Goal: Feedback & Contribution: Contribute content

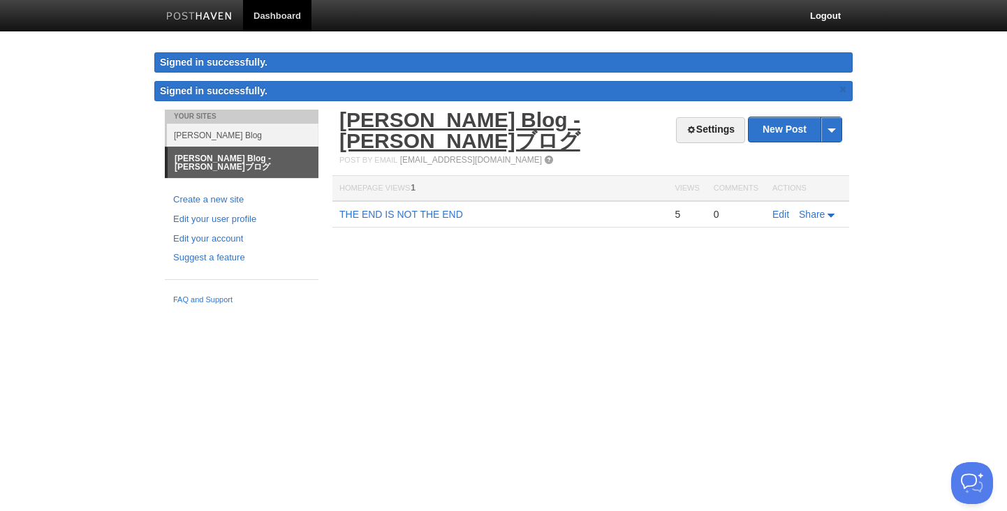
click at [556, 122] on link "[PERSON_NAME] Blog - [PERSON_NAME]ブログ" at bounding box center [459, 130] width 241 height 44
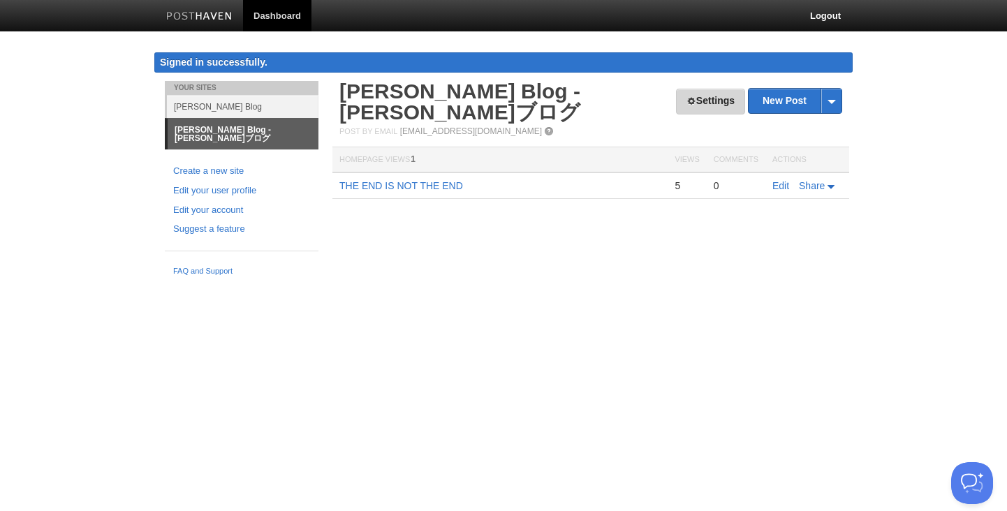
click at [715, 98] on link "Settings" at bounding box center [710, 102] width 69 height 26
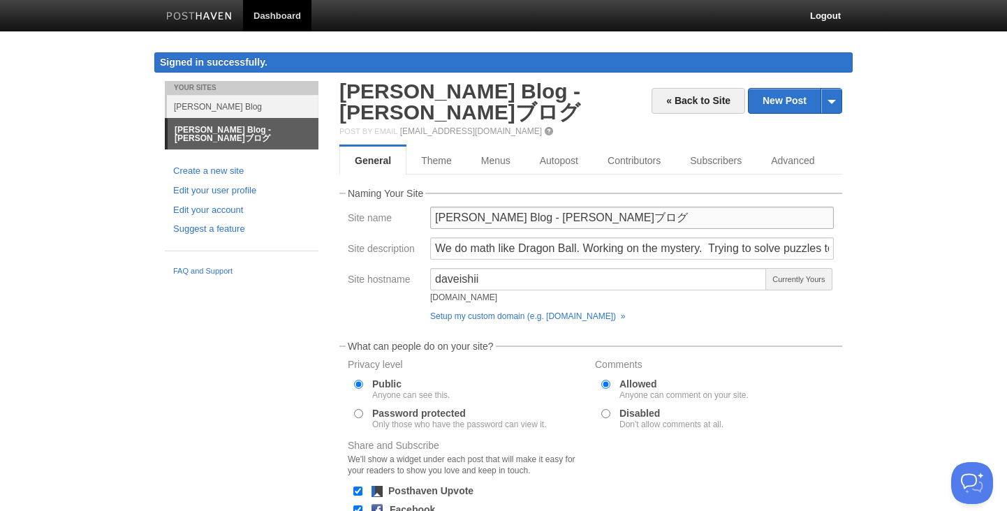
click at [487, 221] on input "[PERSON_NAME] Blog - [PERSON_NAME]ブログ" at bounding box center [632, 218] width 404 height 22
type input "[PERSON_NAME] Problem Solving Blog - [PERSON_NAME]ブログ"
drag, startPoint x: 747, startPoint y: 256, endPoint x: 373, endPoint y: 225, distance: 375.0
click at [373, 225] on fieldset "Naming Your Site Site name [PERSON_NAME] Problem Solving Blog - [PERSON_NAME]ブロ…" at bounding box center [590, 258] width 503 height 139
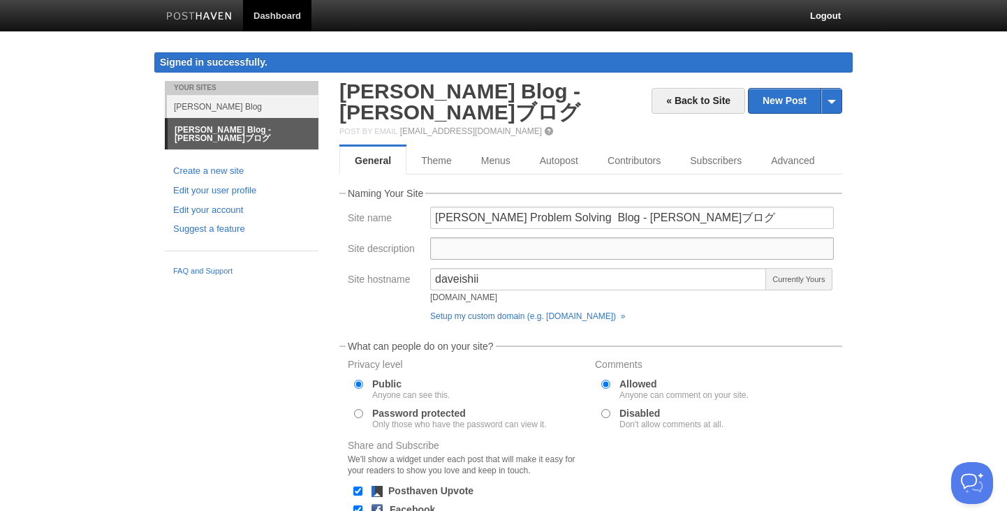
paste input "quest for something important like dragon ball"
click at [438, 253] on input "quest for something important like dragon ball" at bounding box center [632, 248] width 404 height 22
click at [495, 252] on input "A quest for something important like dragon ball" at bounding box center [632, 248] width 404 height 22
click at [617, 248] on input "A quest for something important like dragon ball" at bounding box center [632, 248] width 404 height 22
type input "A quest for something important like Dragon Ball"
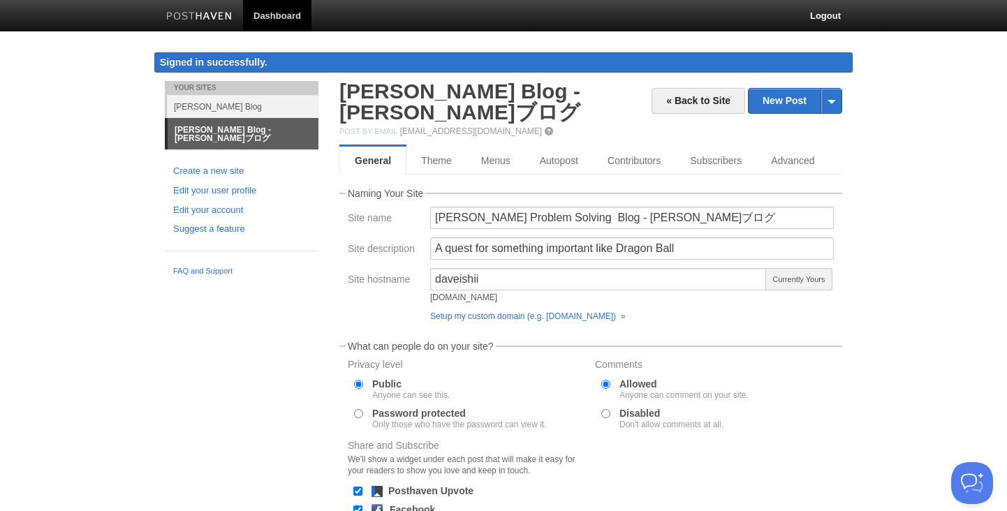
click at [932, 296] on body "Dashboard Logout Signed in successfully. Signed in successfully. × Your Sites […" at bounding box center [503, 335] width 1007 height 671
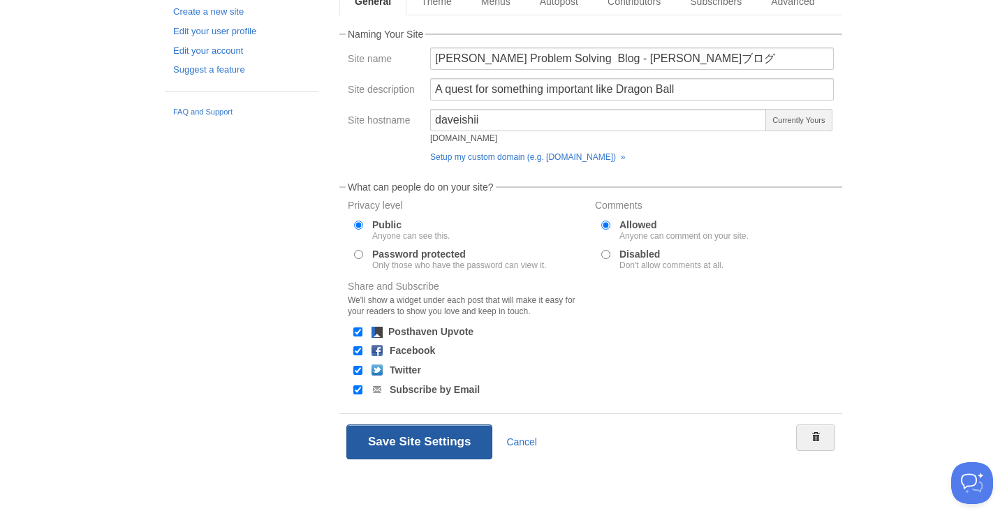
click at [443, 442] on button "Save Site Settings" at bounding box center [419, 442] width 146 height 35
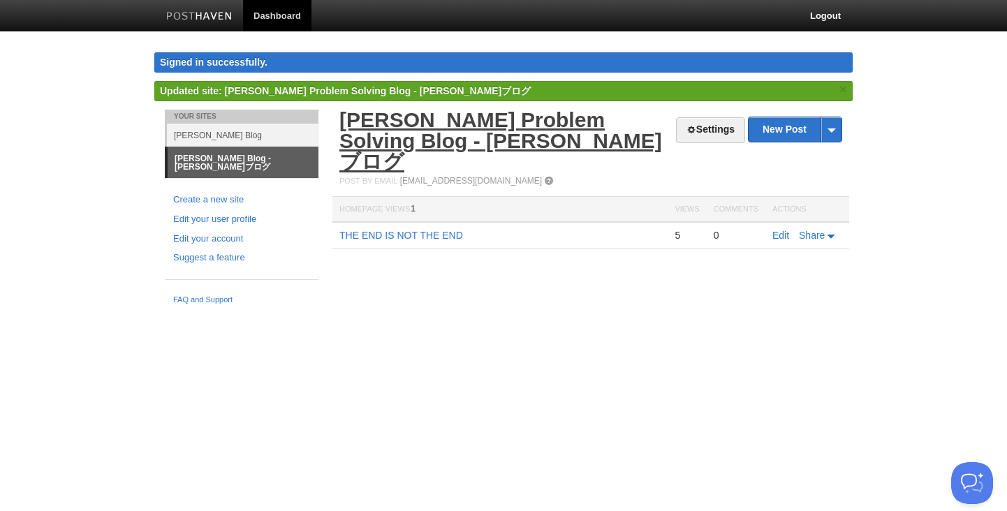
click at [532, 123] on link "[PERSON_NAME] Problem Solving Blog - [PERSON_NAME]ブログ" at bounding box center [500, 140] width 323 height 65
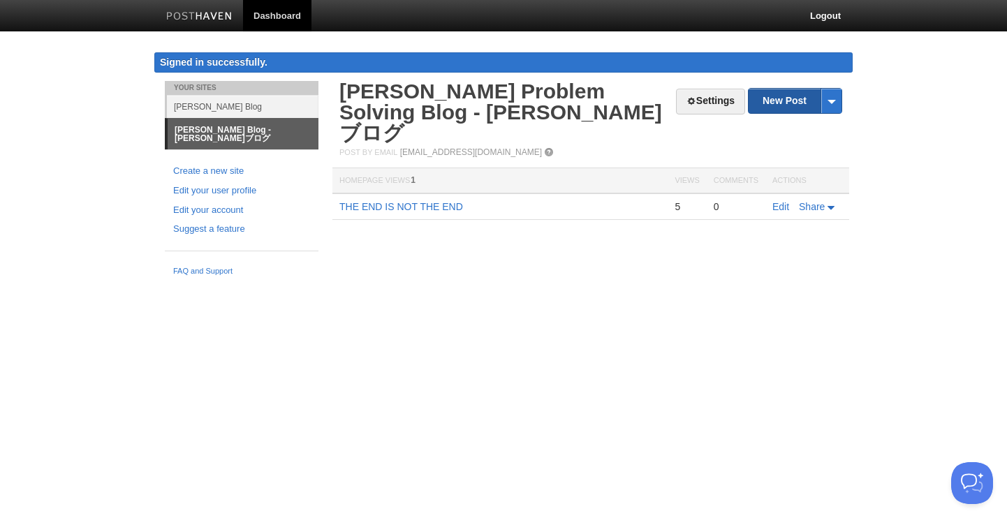
click at [792, 98] on link "New Post" at bounding box center [795, 101] width 93 height 24
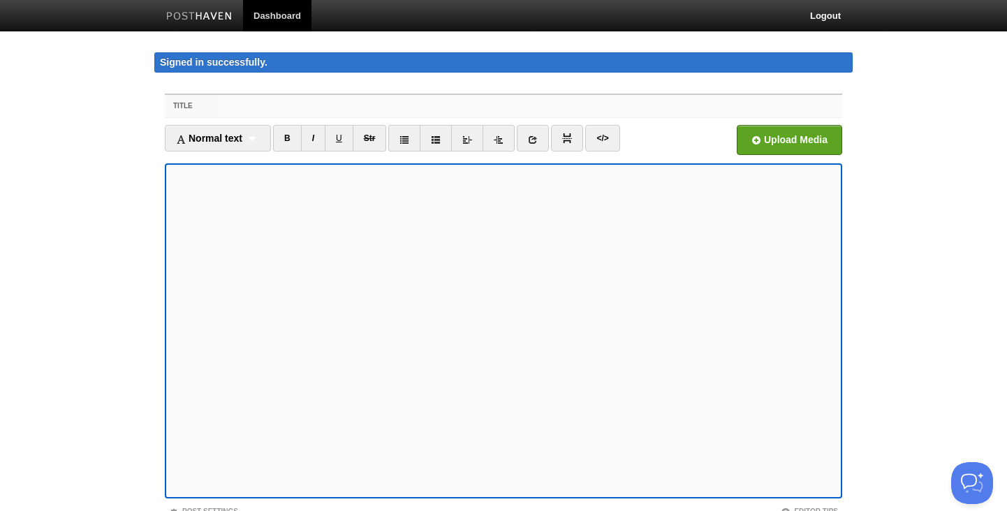
click at [262, 110] on input "Title" at bounding box center [531, 106] width 621 height 22
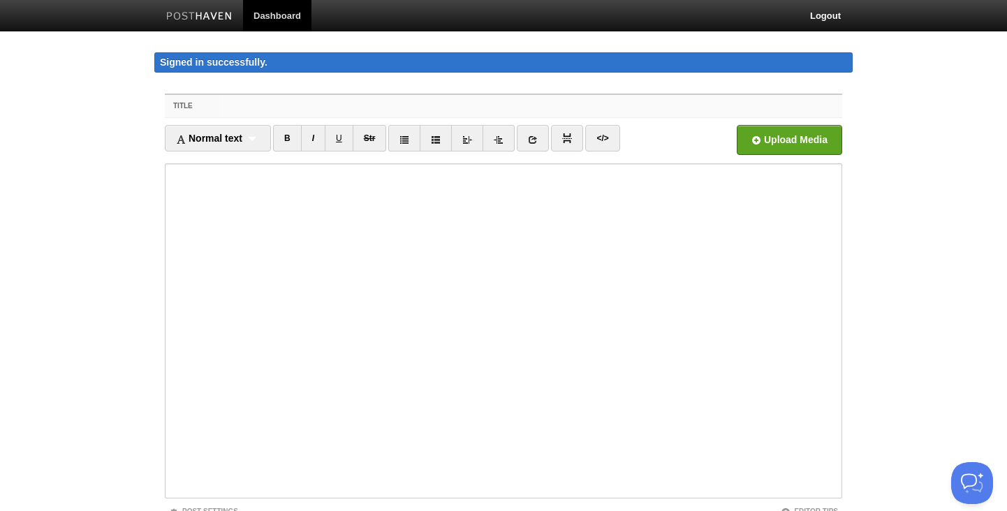
paste input "RSA Crypto-Related SaaS: A Complete Overview"
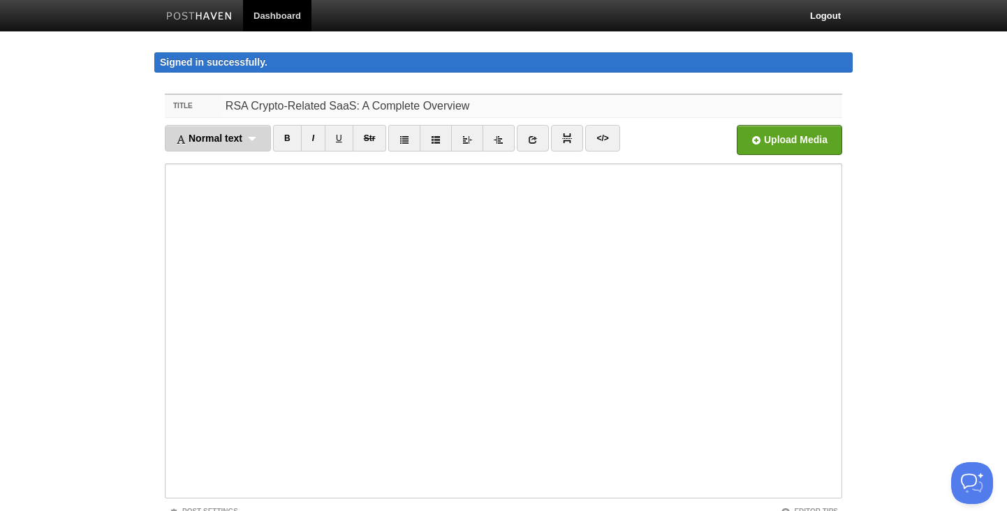
type input "RSA Crypto-Related SaaS: A Complete Overview"
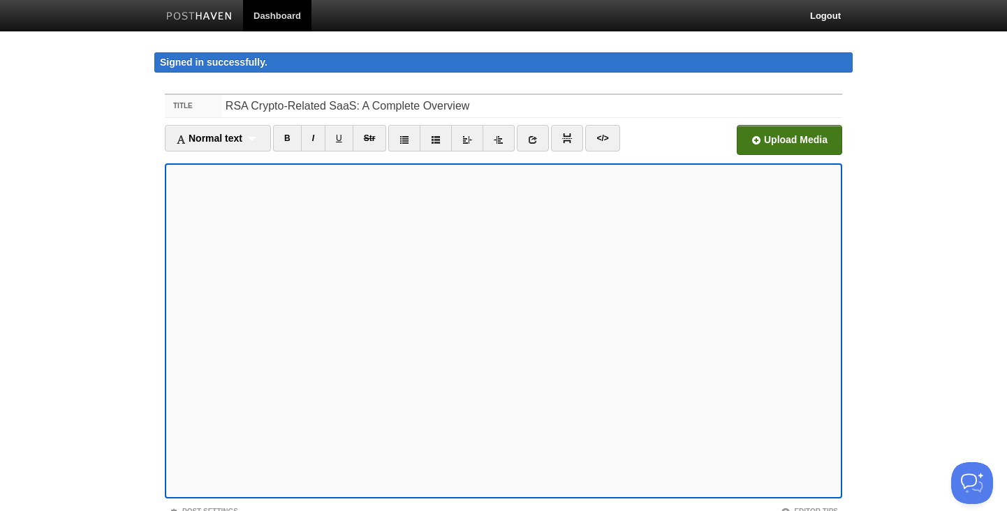
scroll to position [108, 0]
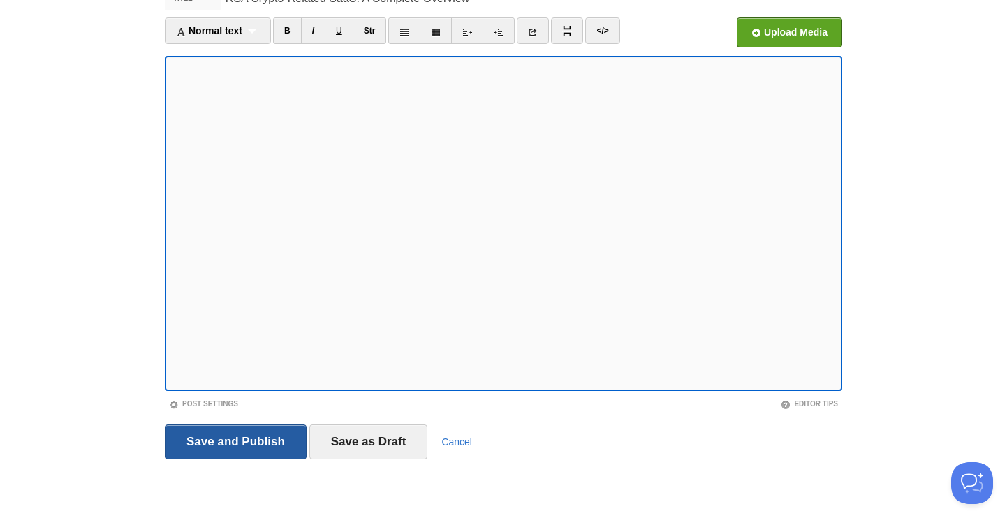
click at [242, 438] on input "Save and Publish" at bounding box center [236, 442] width 142 height 35
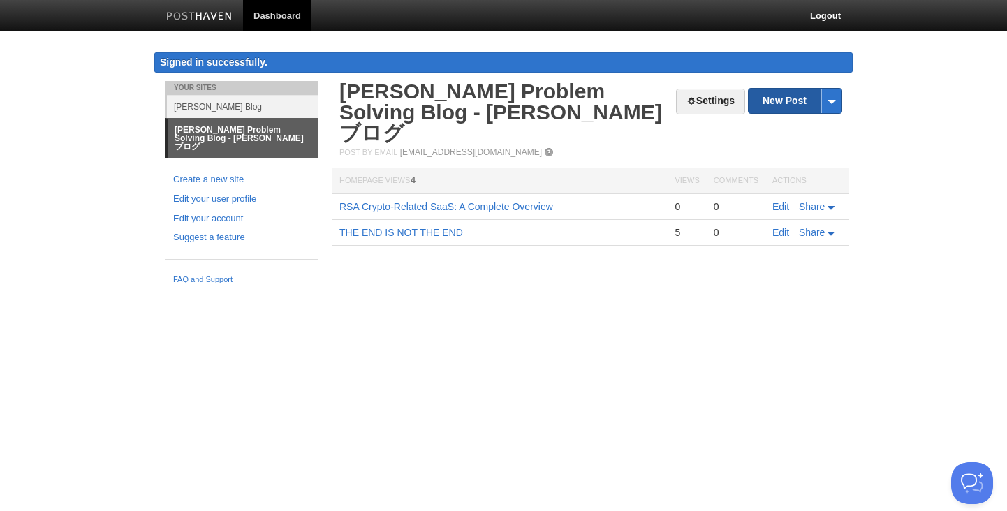
click at [791, 98] on link "New Post" at bounding box center [795, 101] width 93 height 24
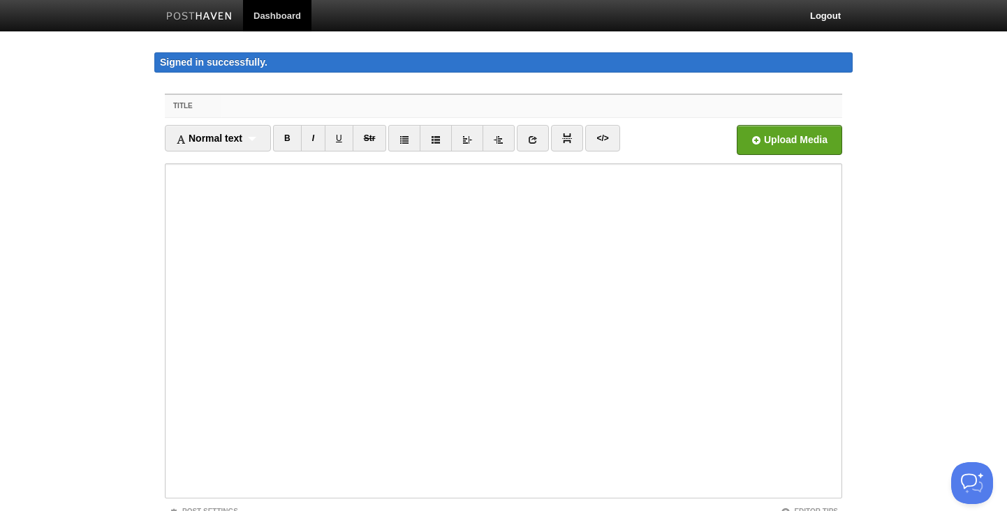
click at [339, 101] on input "Title" at bounding box center [531, 106] width 621 height 22
paste input "Why Post-Quantum Cryptography Is So Difficult to Implement"
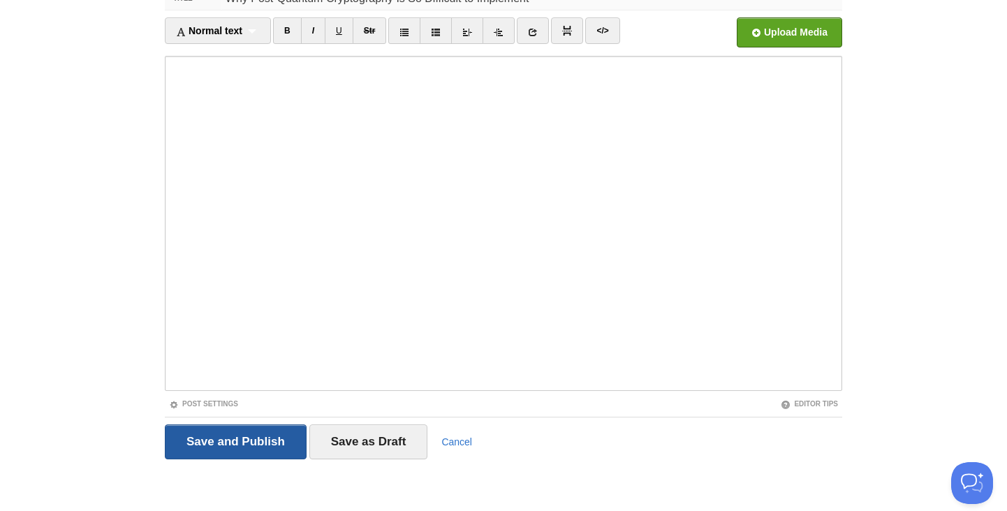
type input "Why Post-Quantum Cryptography Is So Difficult to Implement"
click at [245, 449] on input "Save and Publish" at bounding box center [236, 442] width 142 height 35
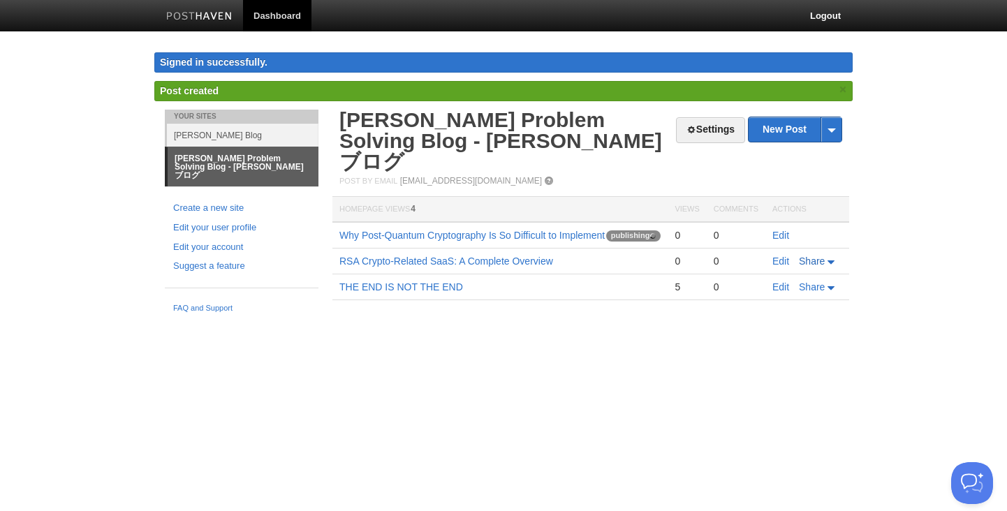
click at [833, 256] on link "Share" at bounding box center [818, 261] width 38 height 11
click at [791, 299] on span "Twitter" at bounding box center [781, 304] width 31 height 11
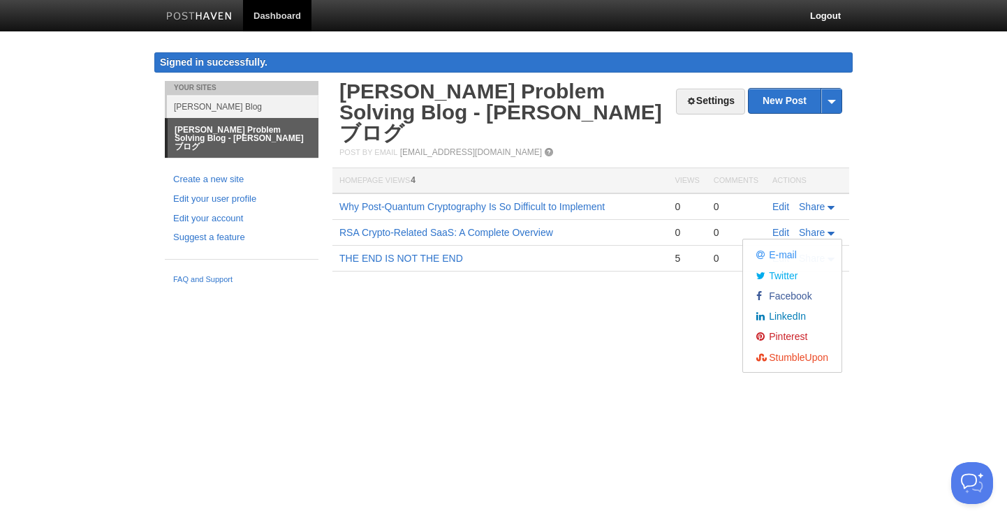
click at [891, 174] on body "Dashboard Logout Signed in successfully. Signed in successfully. × Updated site…" at bounding box center [503, 156] width 1007 height 313
click at [812, 201] on span "Share" at bounding box center [812, 206] width 26 height 11
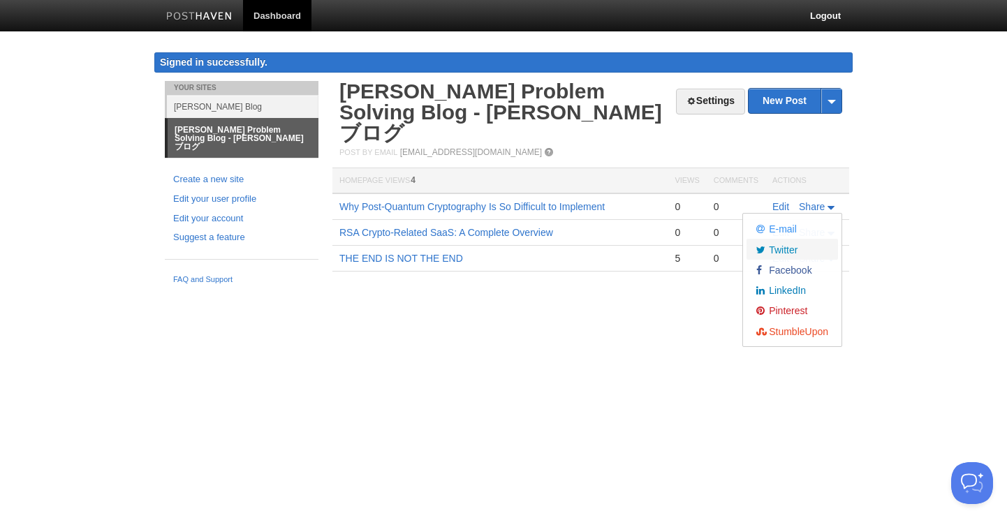
click at [793, 244] on span "Twitter" at bounding box center [781, 249] width 31 height 11
click at [787, 106] on link "New Post" at bounding box center [795, 101] width 93 height 24
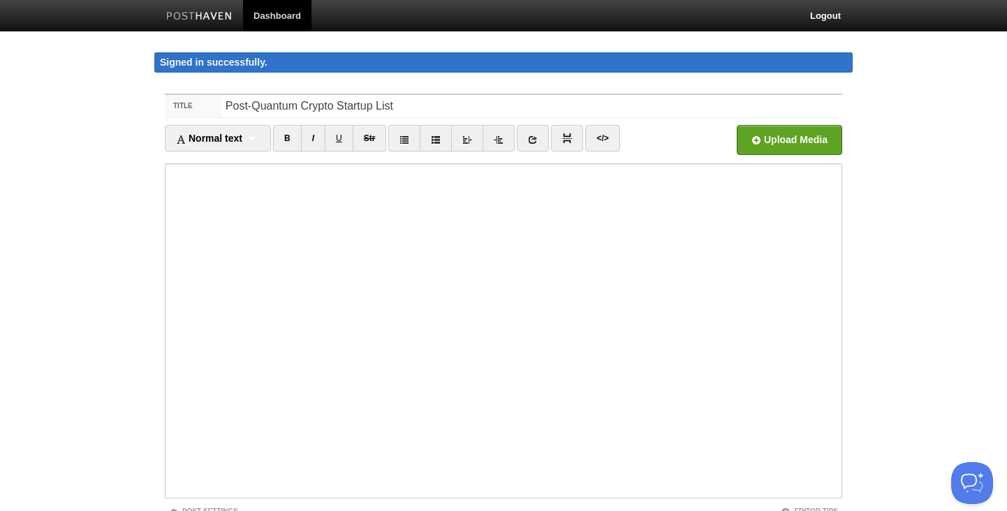
type input "Post-Quantum Crypto Startup List"
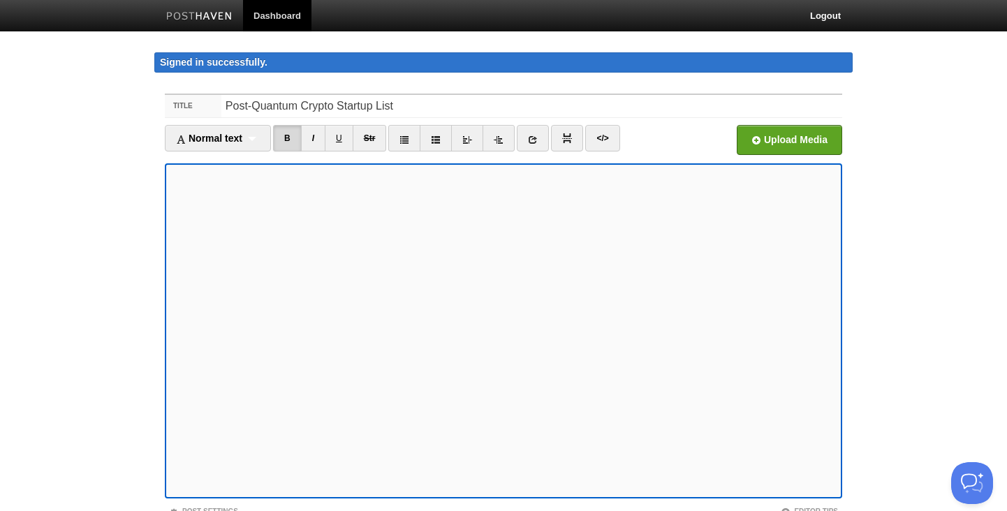
scroll to position [108, 0]
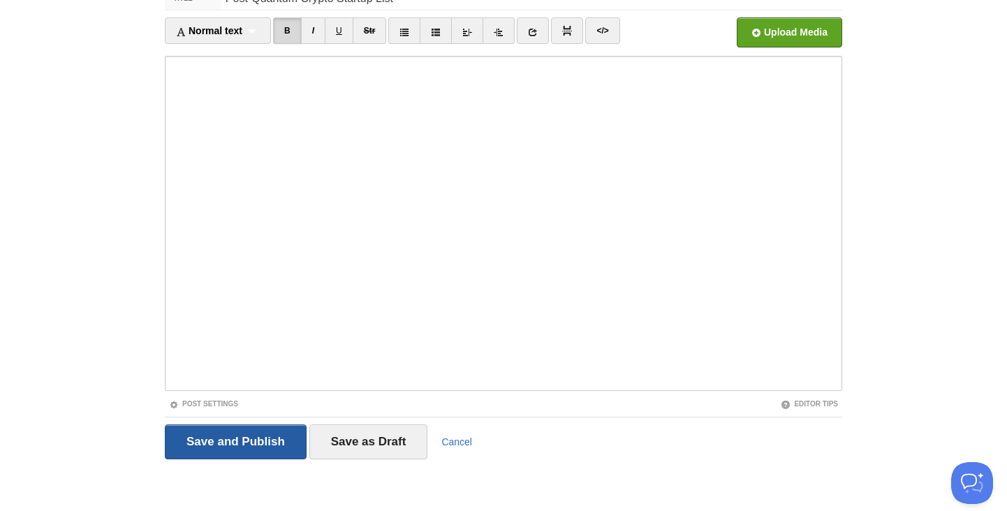
click at [233, 441] on input "Save and Publish" at bounding box center [236, 442] width 142 height 35
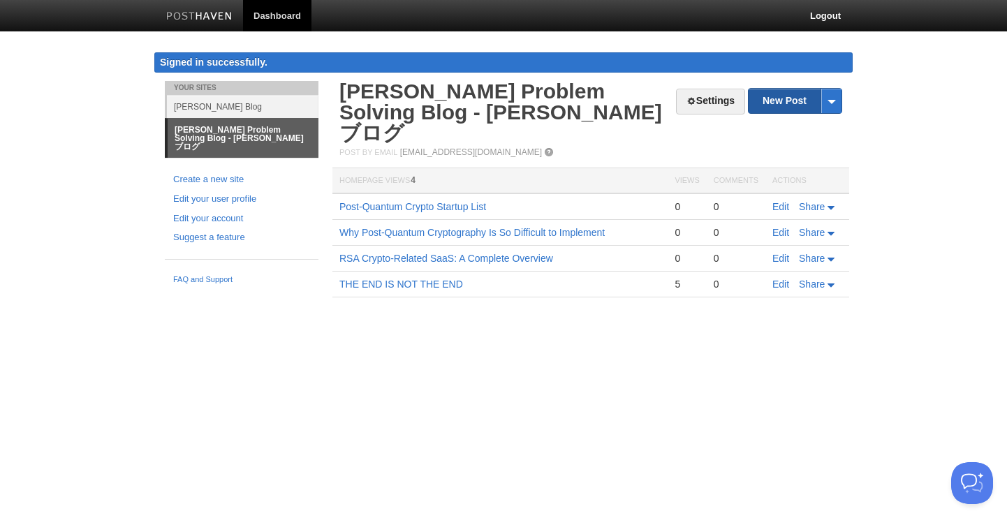
click at [789, 105] on link "New Post" at bounding box center [795, 101] width 93 height 24
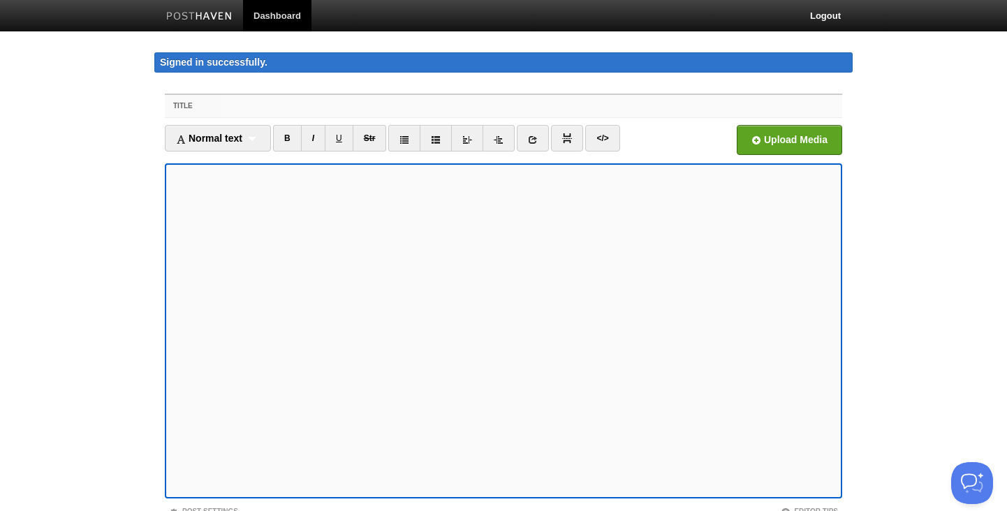
click at [257, 105] on input "Title" at bounding box center [531, 106] width 621 height 22
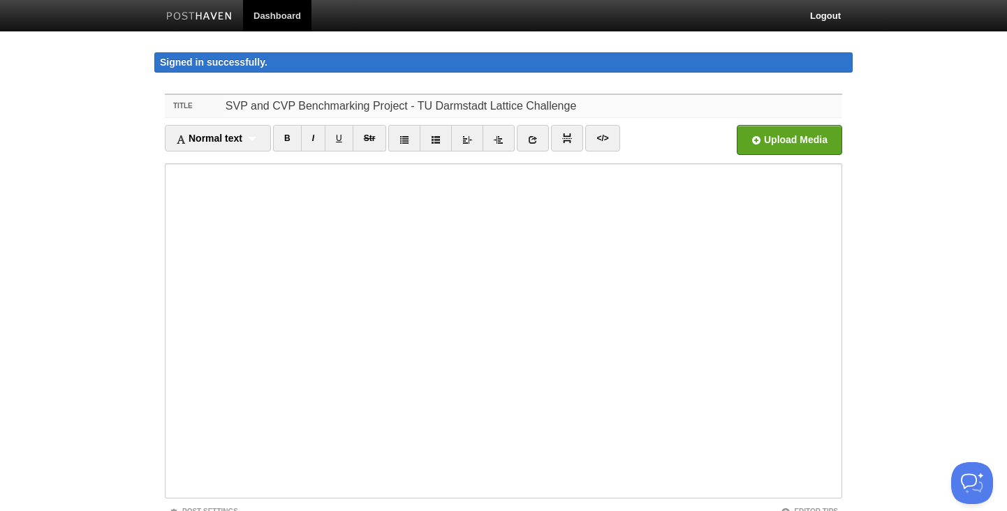
type input "SVP and CVP Benchmarking Project - TU Darmstadt Lattice Challenge"
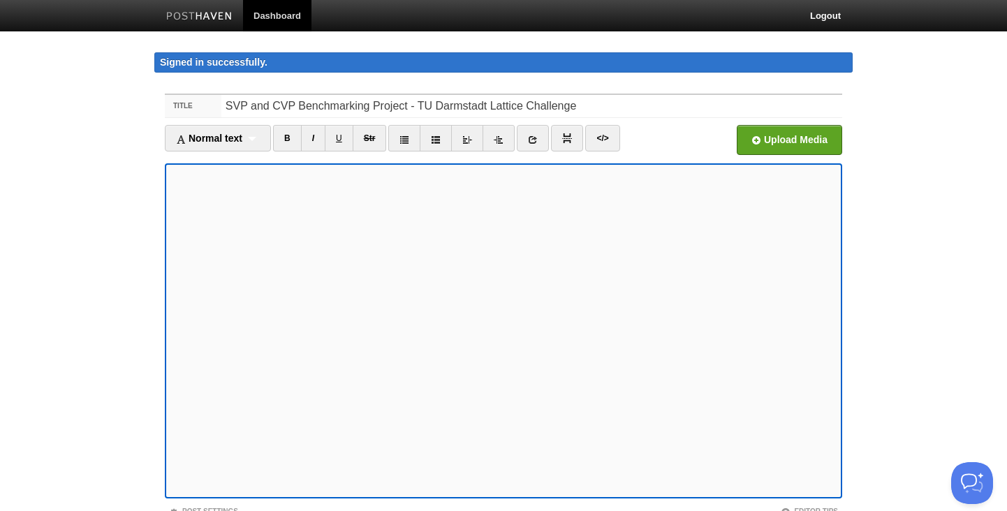
scroll to position [108, 0]
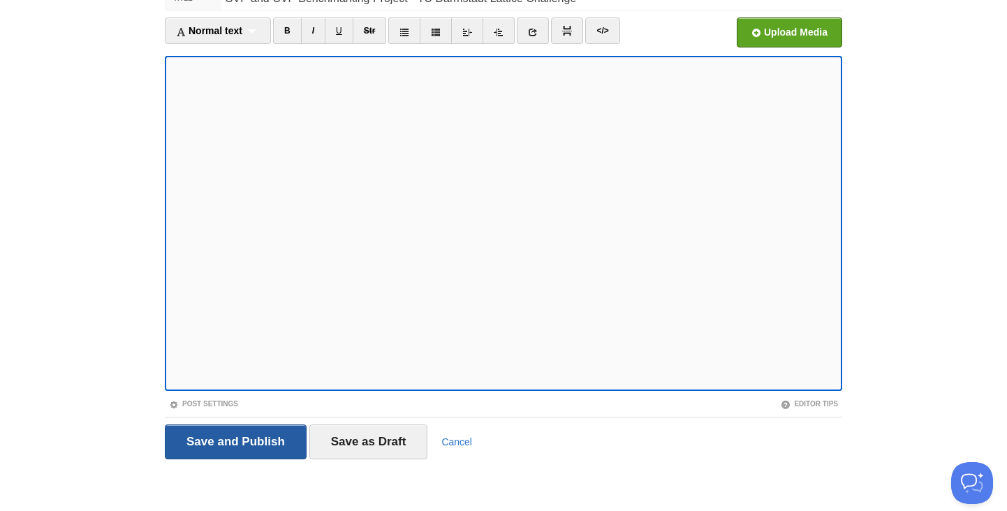
click at [263, 434] on input "Save and Publish" at bounding box center [236, 442] width 142 height 35
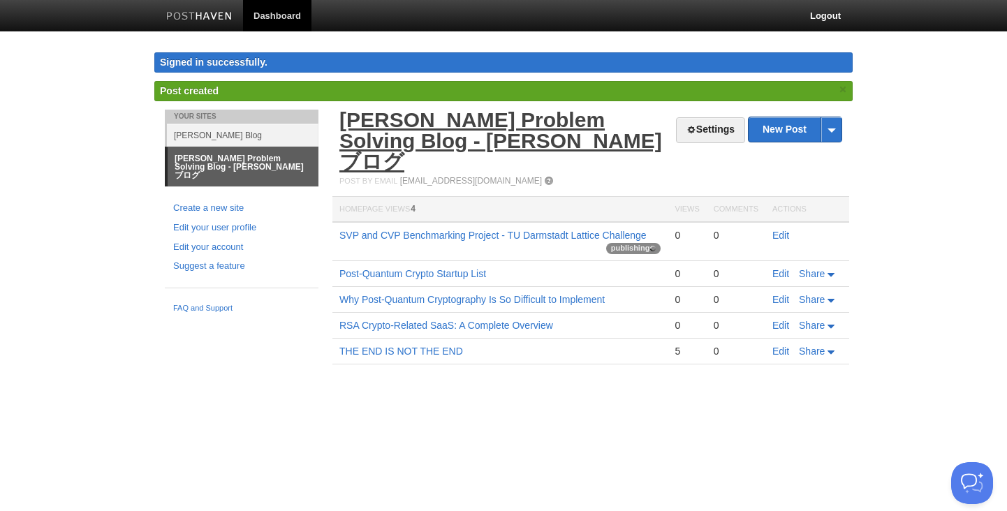
click at [523, 123] on link "[PERSON_NAME] Problem Solving Blog - [PERSON_NAME]ブログ" at bounding box center [500, 140] width 323 height 65
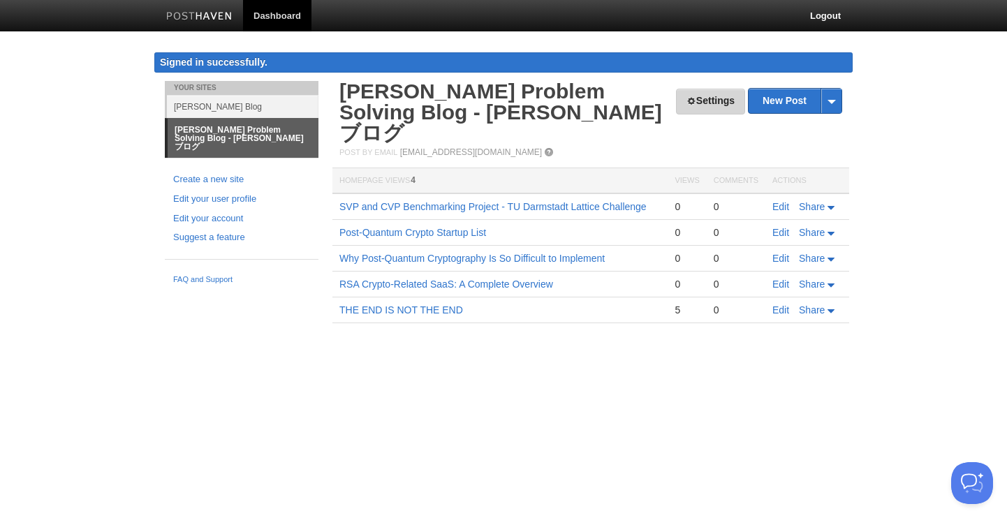
click at [708, 95] on link "Settings" at bounding box center [710, 102] width 69 height 26
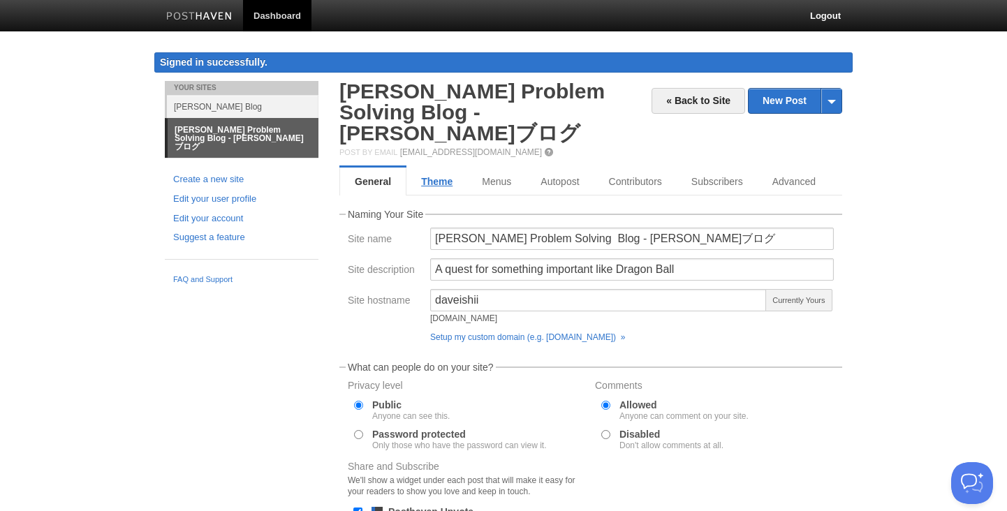
click at [443, 168] on link "Theme" at bounding box center [437, 182] width 61 height 28
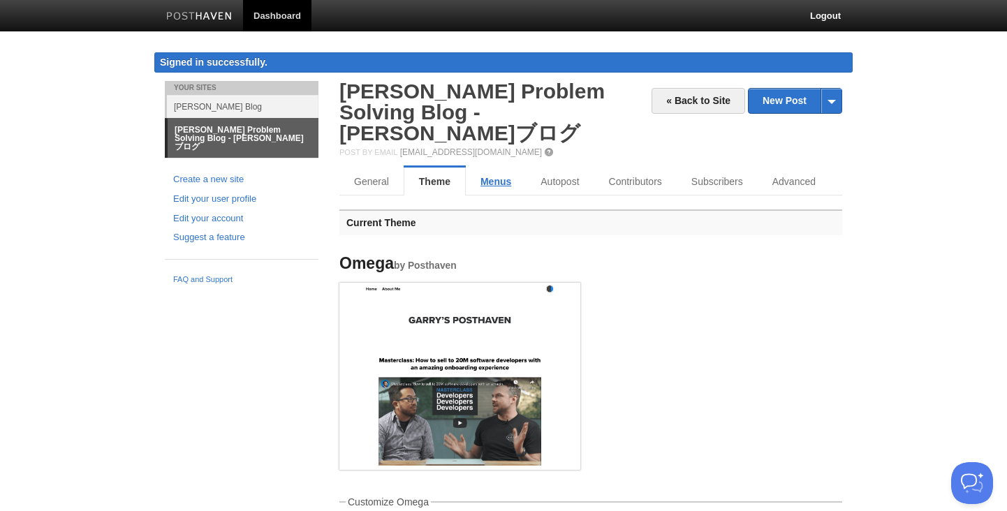
click at [495, 168] on link "Menus" at bounding box center [496, 182] width 60 height 28
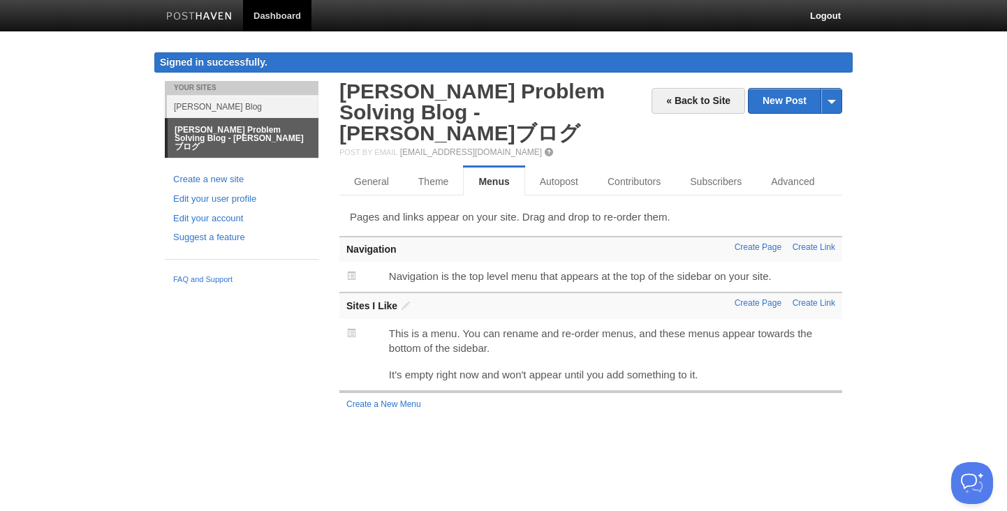
click at [349, 271] on span at bounding box center [351, 276] width 10 height 10
click at [352, 328] on span at bounding box center [351, 333] width 10 height 10
click at [353, 271] on span at bounding box center [351, 276] width 10 height 10
click at [572, 168] on link "Autopost" at bounding box center [561, 182] width 72 height 28
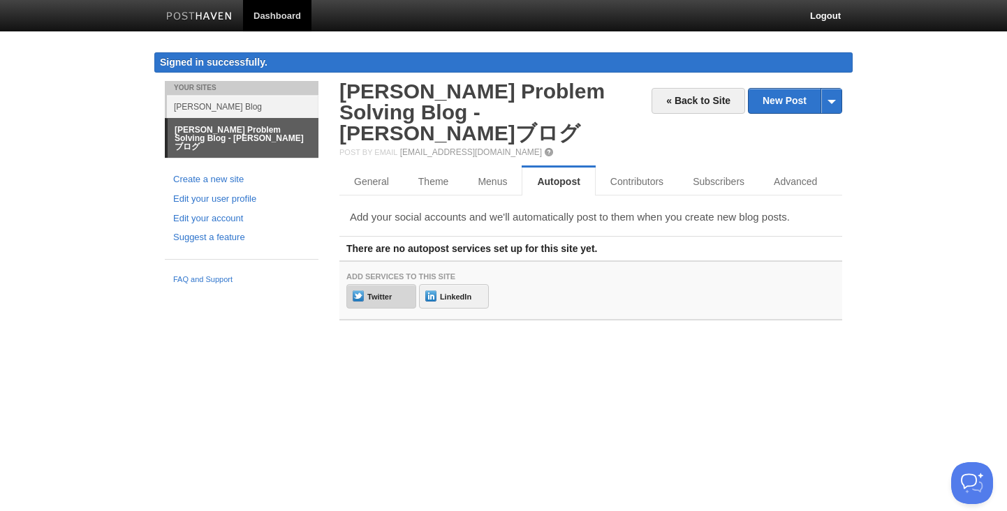
click at [370, 284] on link "Twitter" at bounding box center [381, 296] width 70 height 24
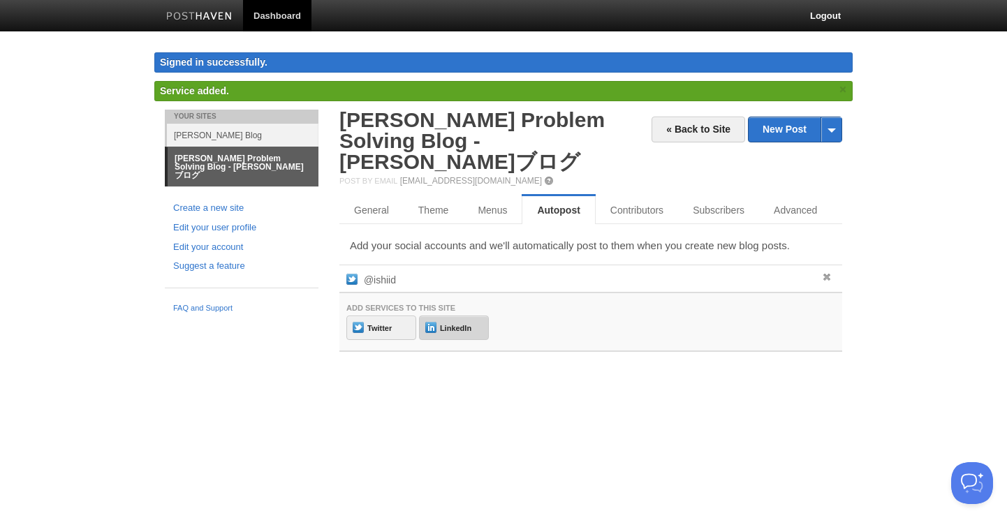
click at [460, 316] on link "LinkedIn" at bounding box center [454, 328] width 70 height 24
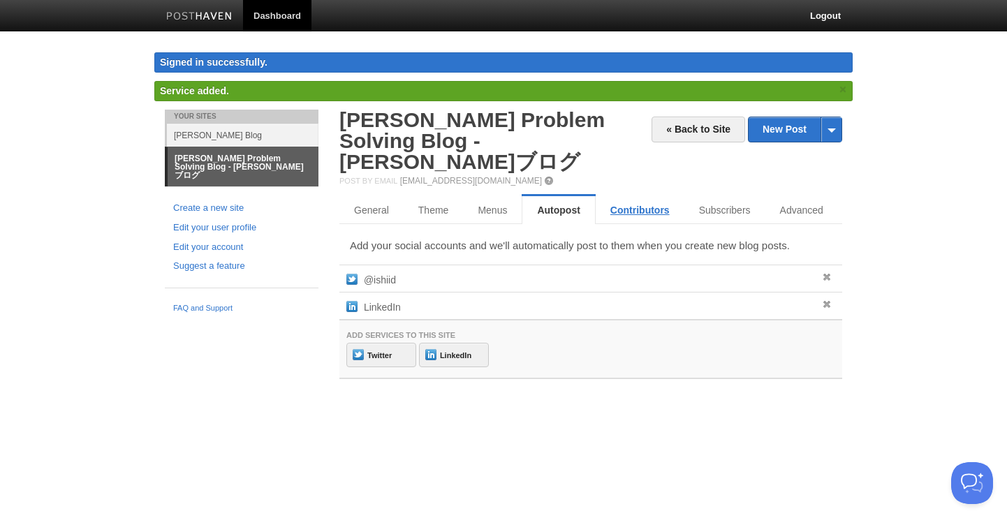
click at [640, 196] on link "Contributors" at bounding box center [640, 210] width 89 height 28
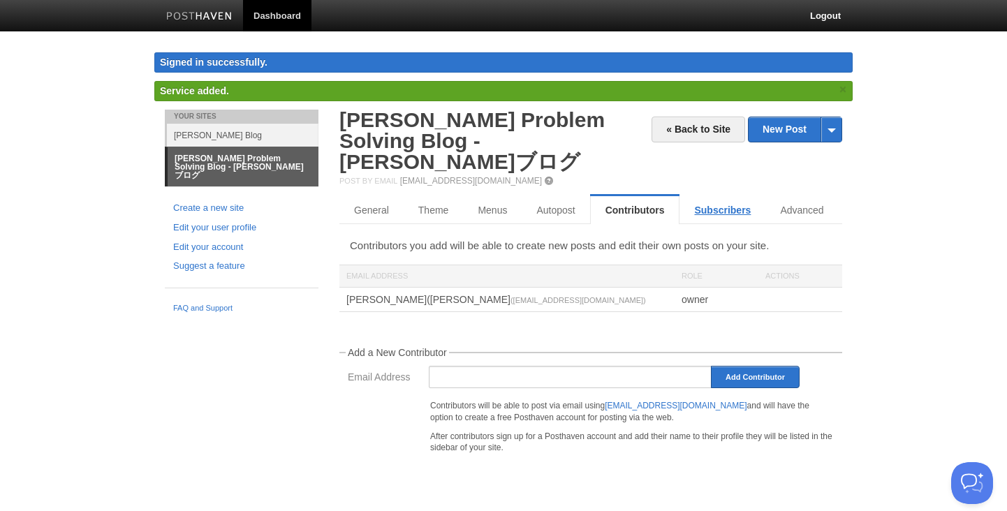
click at [726, 196] on link "Subscribers" at bounding box center [723, 210] width 86 height 28
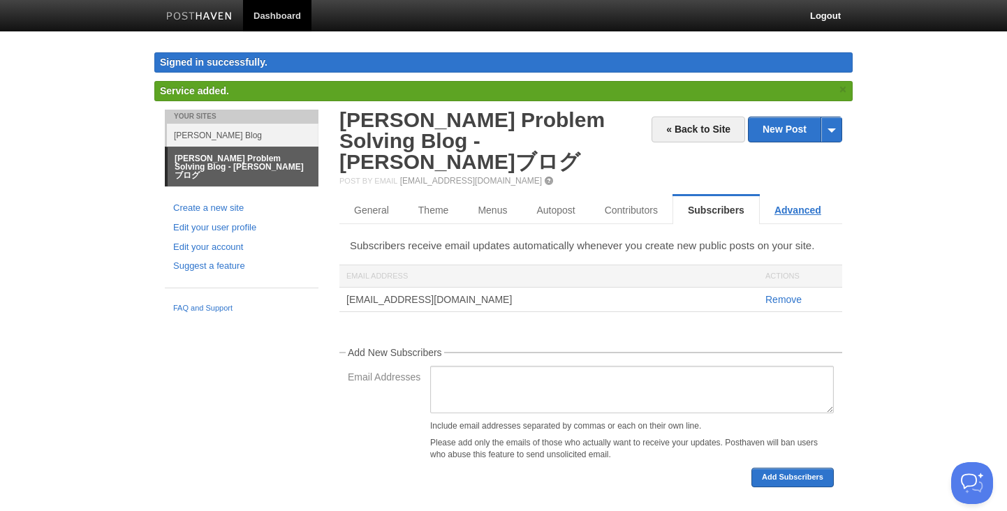
click at [799, 196] on link "Advanced" at bounding box center [798, 210] width 76 height 28
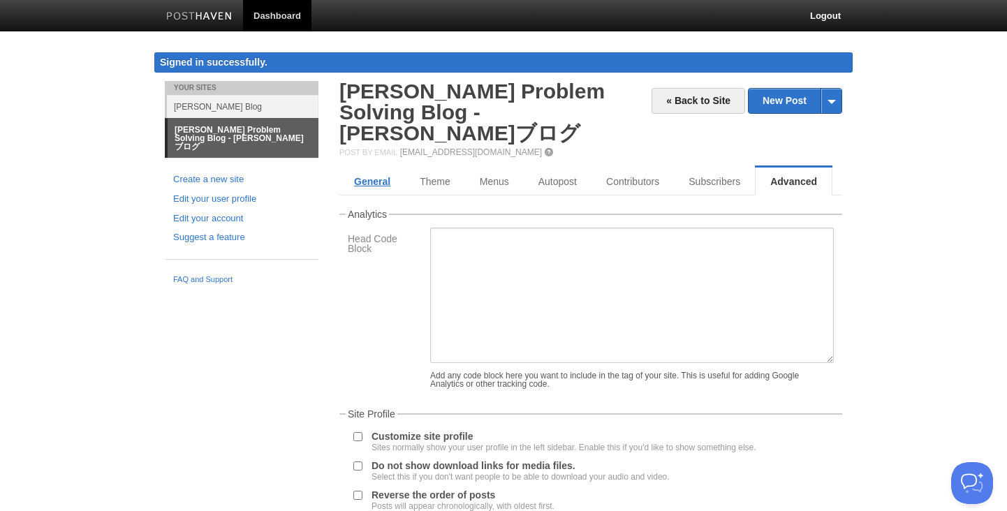
click at [373, 168] on link "General" at bounding box center [372, 182] width 66 height 28
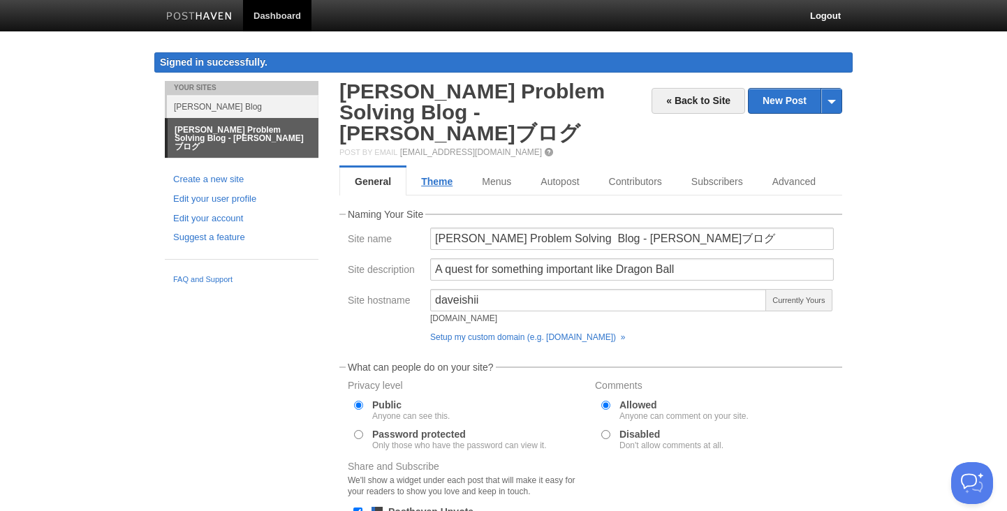
click at [437, 168] on link "Theme" at bounding box center [437, 182] width 61 height 28
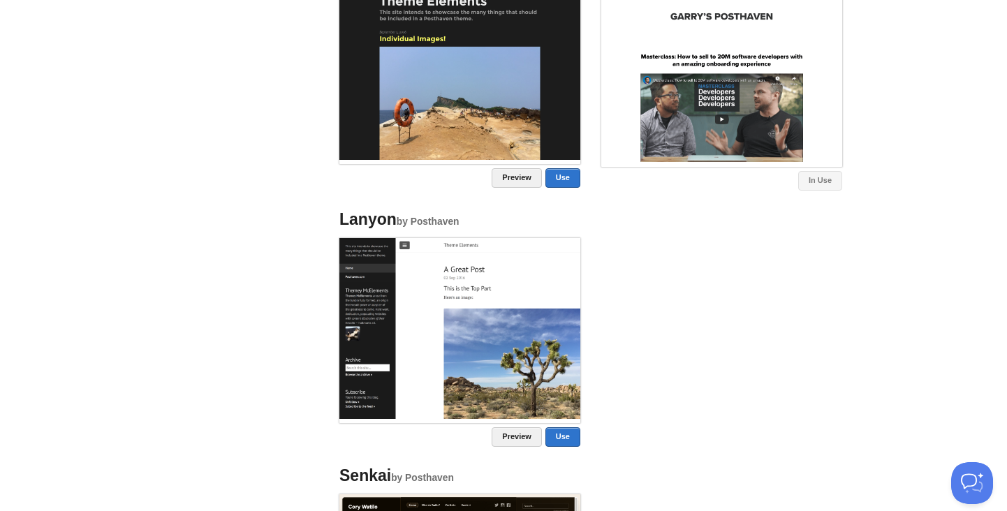
scroll to position [1002, 0]
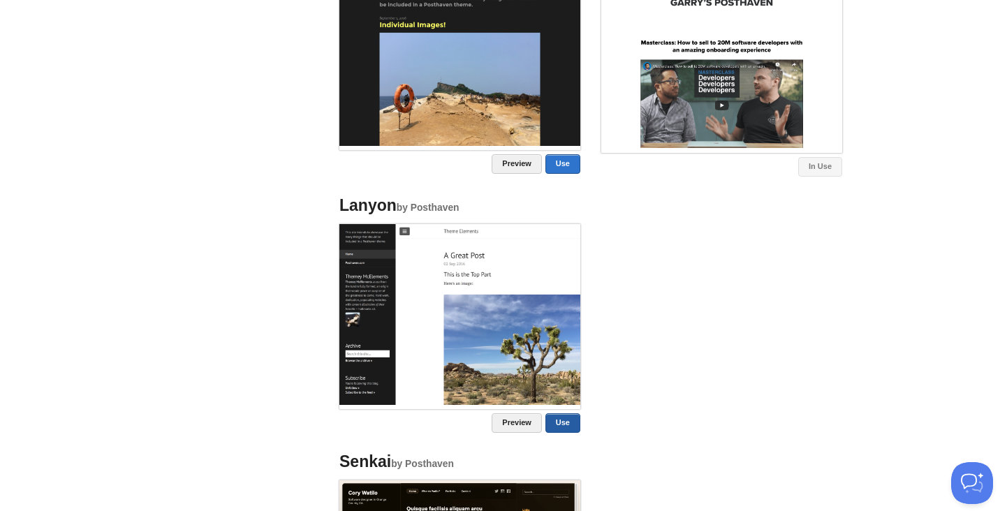
click at [564, 414] on link "Use" at bounding box center [563, 424] width 35 height 20
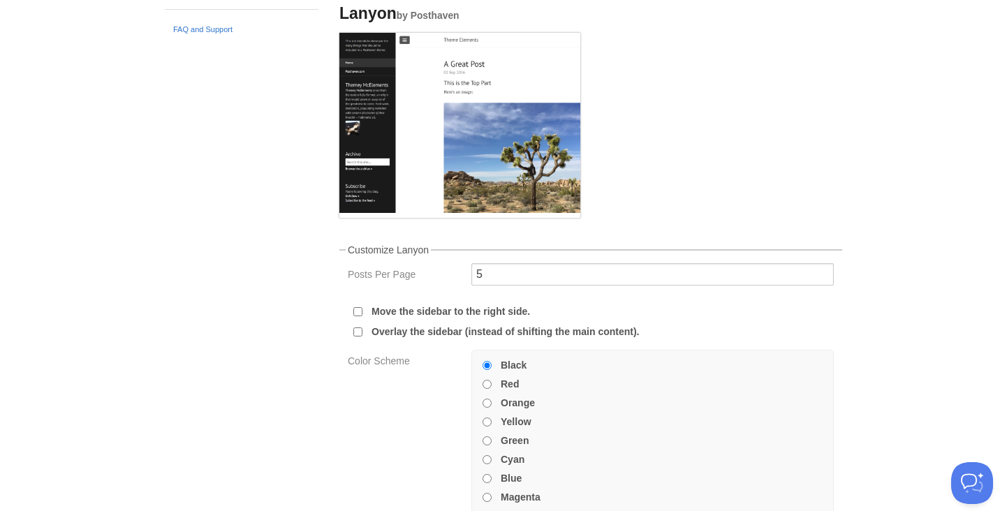
scroll to position [346, 0]
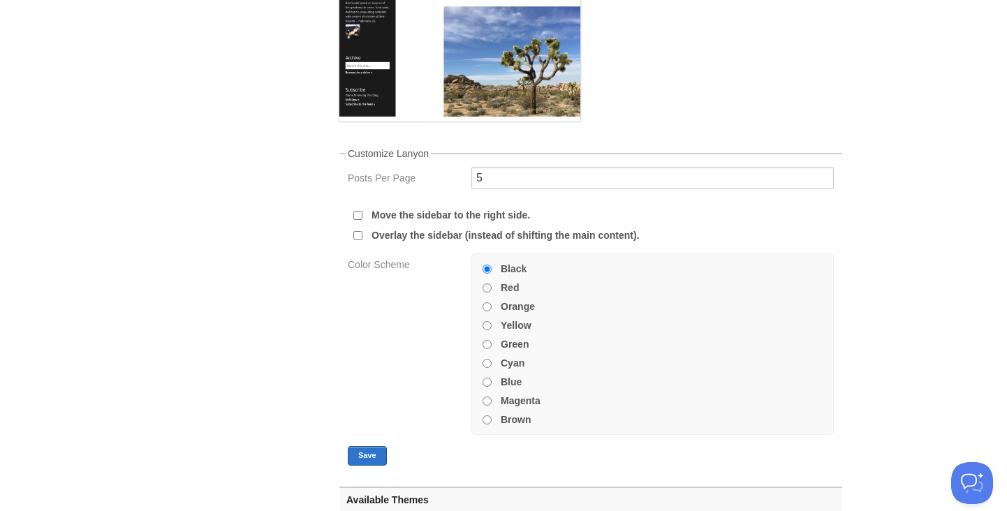
click at [355, 231] on input "Overlay the sidebar (instead of shifting the main content)." at bounding box center [357, 235] width 9 height 9
checkbox input "true"
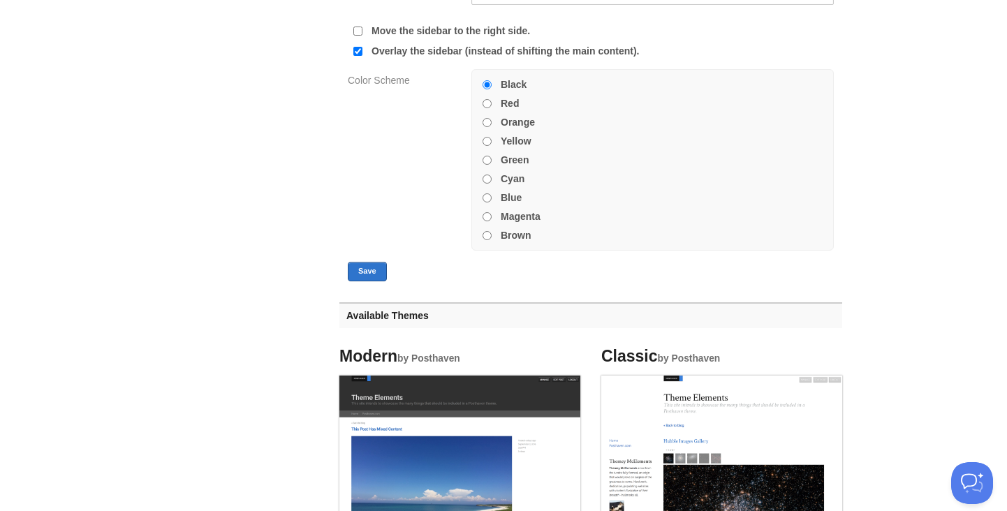
scroll to position [557, 0]
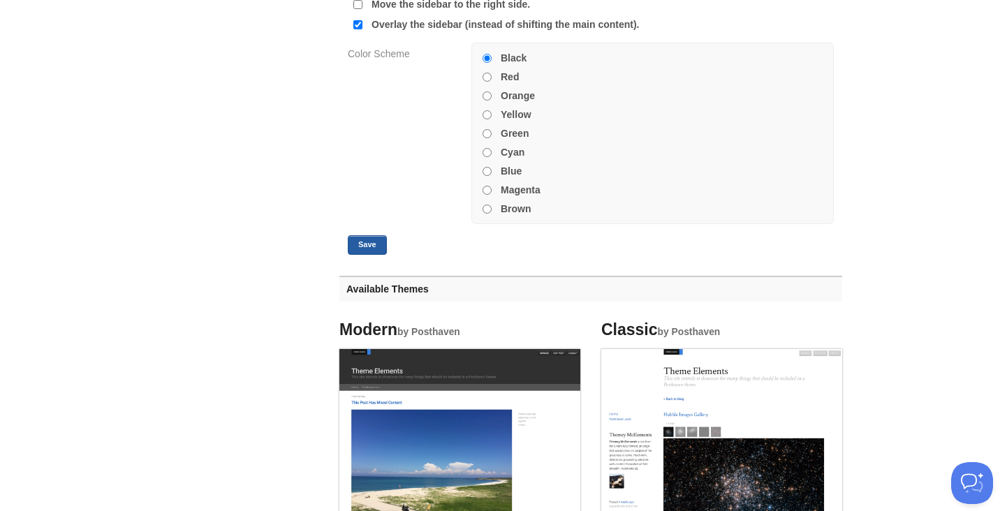
click at [374, 235] on button "Save" at bounding box center [367, 245] width 39 height 20
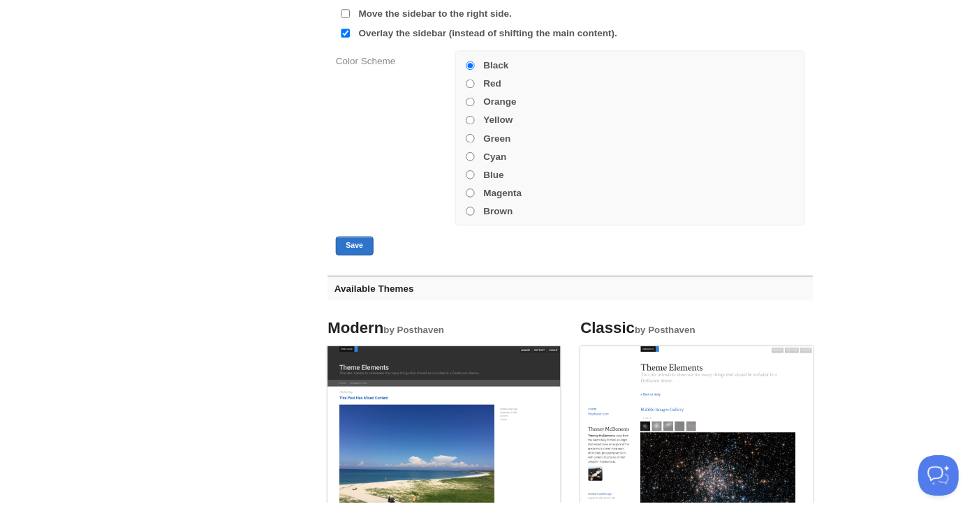
scroll to position [0, 0]
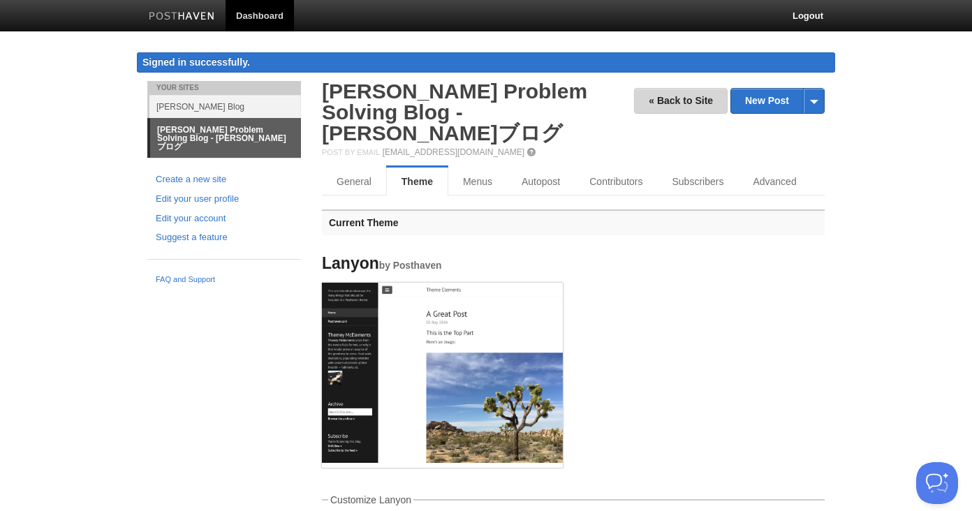
click at [696, 103] on link "« Back to Site" at bounding box center [681, 101] width 94 height 26
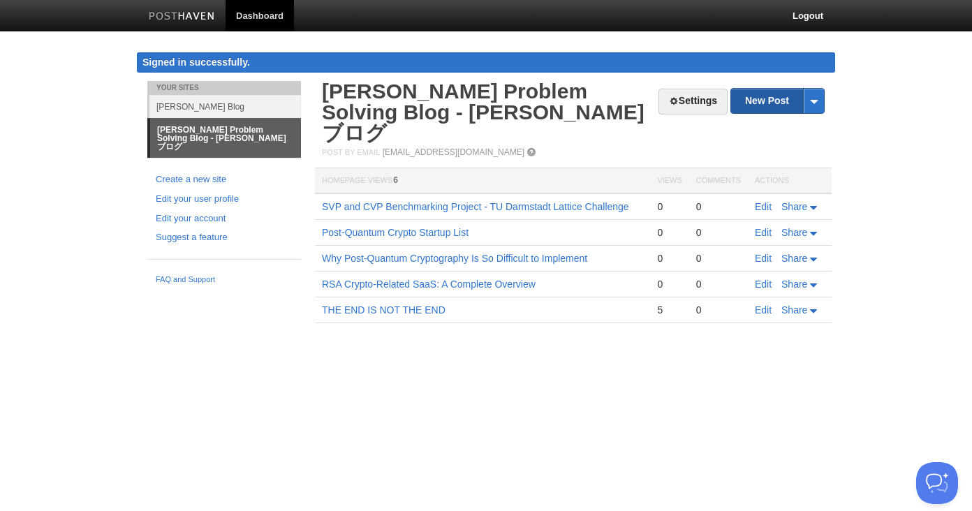
click at [780, 104] on link "New Post" at bounding box center [777, 101] width 93 height 24
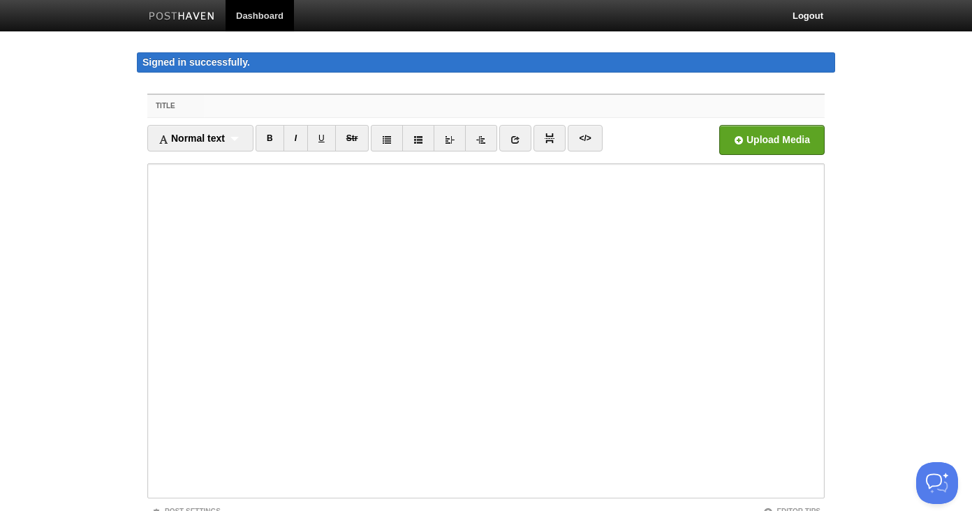
click at [246, 106] on input "Title" at bounding box center [514, 106] width 621 height 22
paste input "An Attempt to Standardize Dreams"
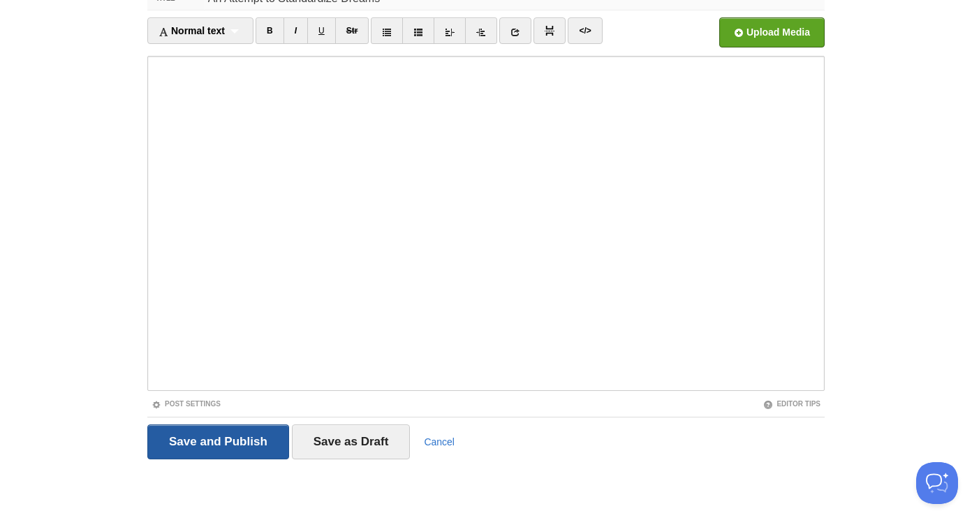
type input "An Attempt to Standardize Dreams"
click at [213, 437] on input "Save and Publish" at bounding box center [218, 442] width 142 height 35
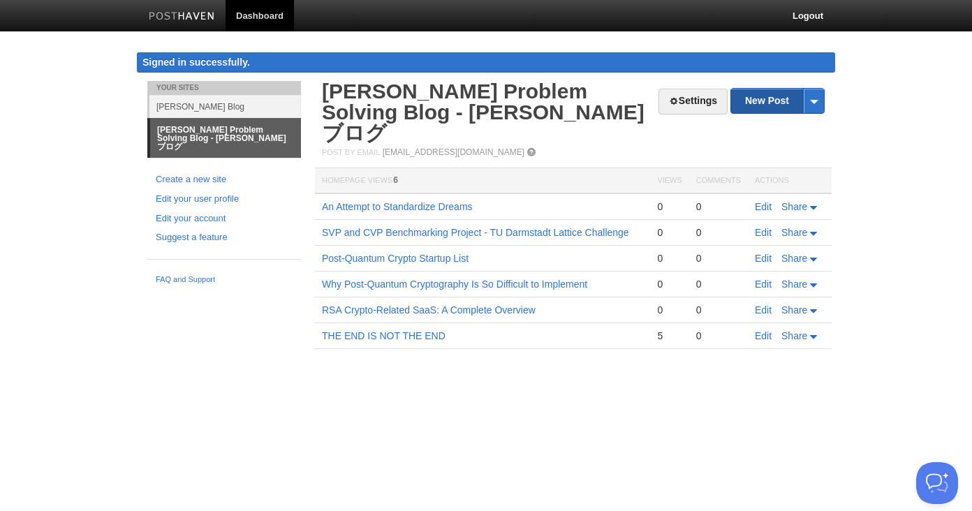
click at [773, 100] on link "New Post" at bounding box center [777, 101] width 93 height 24
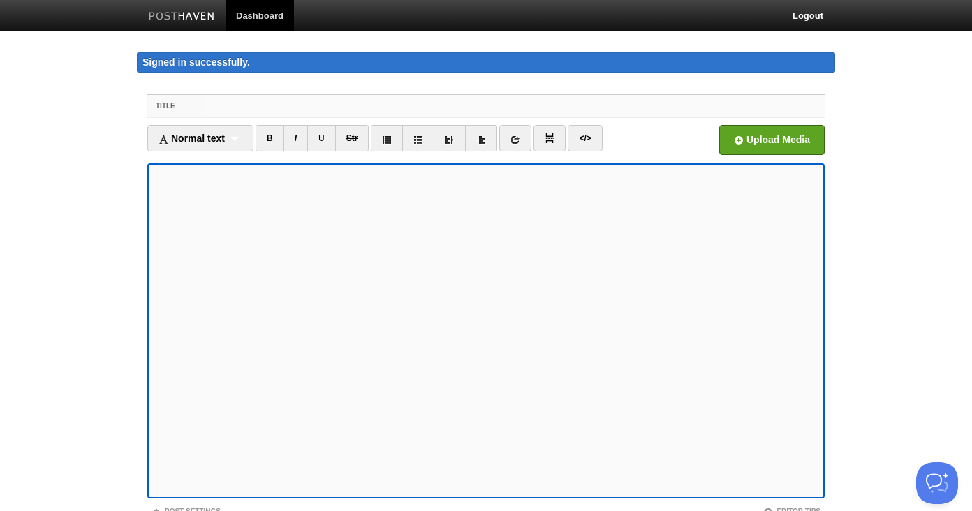
click at [238, 105] on input "Title" at bounding box center [514, 106] width 621 height 22
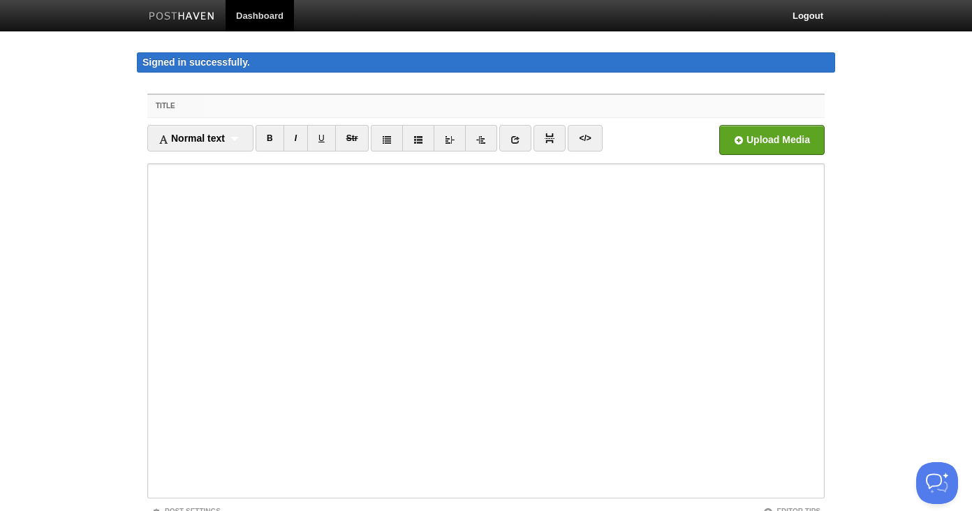
paste input "Fixed Points"
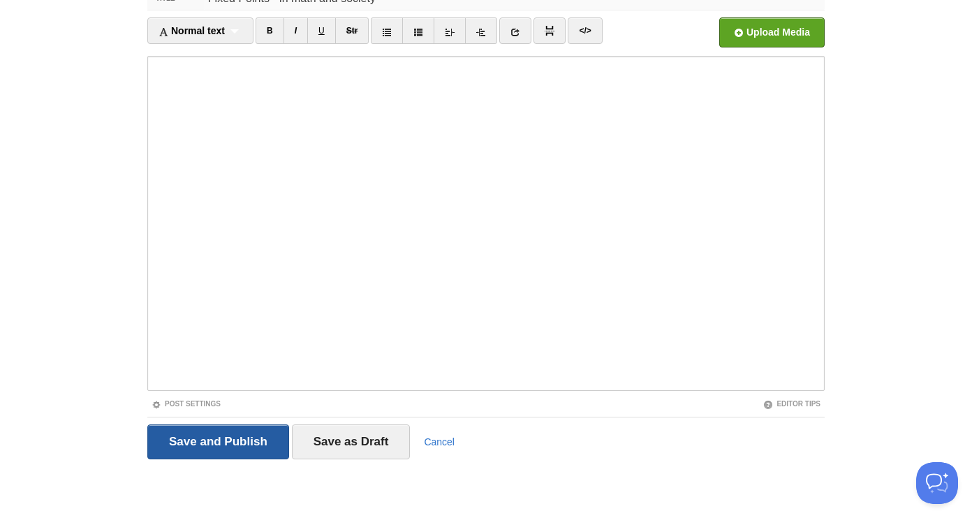
type input "Fixed Points - in math and society"
click at [170, 451] on input "Save and Publish" at bounding box center [218, 442] width 142 height 35
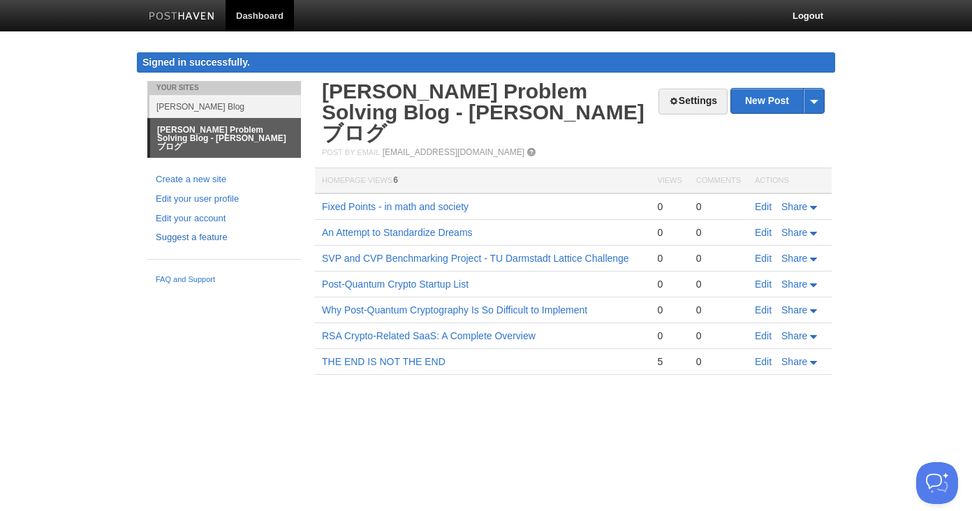
click at [207, 231] on link "Suggest a feature" at bounding box center [224, 238] width 137 height 15
click at [463, 147] on link "[EMAIL_ADDRESS][DOMAIN_NAME]" at bounding box center [454, 152] width 142 height 10
click at [772, 101] on link "New Post" at bounding box center [777, 101] width 93 height 24
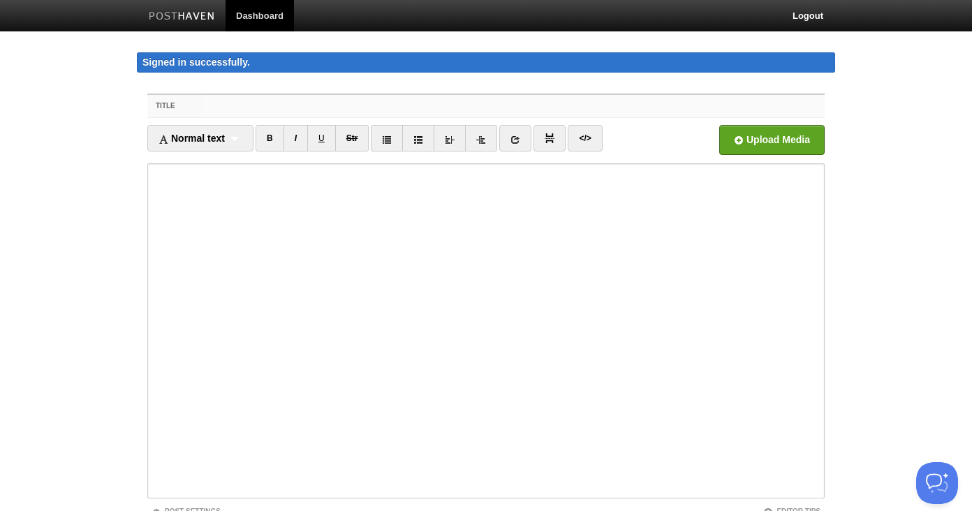
click at [240, 110] on input "Title" at bounding box center [514, 106] width 621 height 22
paste input "Io Sono Io – The Words "I Am I""
click at [215, 110] on input "Io Sono Io – The Words "I Am I"" at bounding box center [514, 106] width 621 height 22
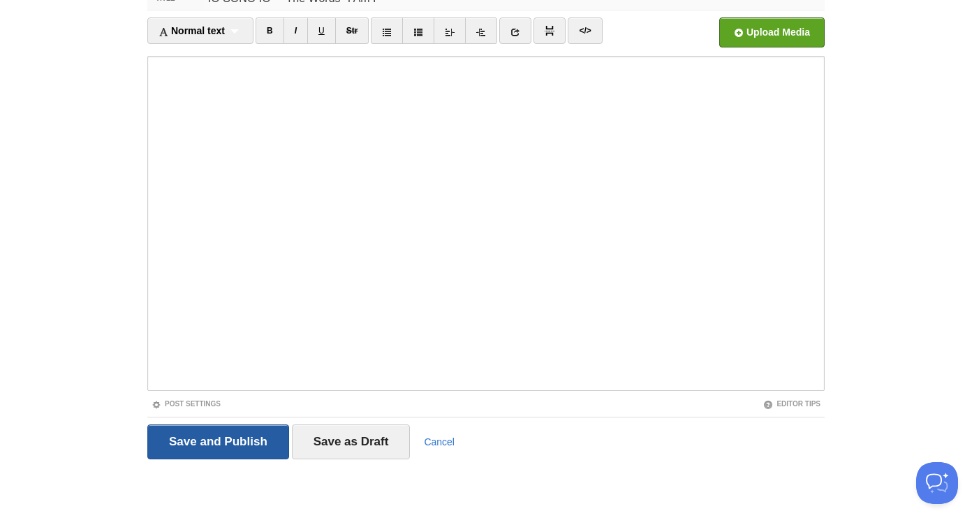
type input "IO SONO IO – The Words "I Am I""
click at [219, 455] on input "Save and Publish" at bounding box center [218, 442] width 142 height 35
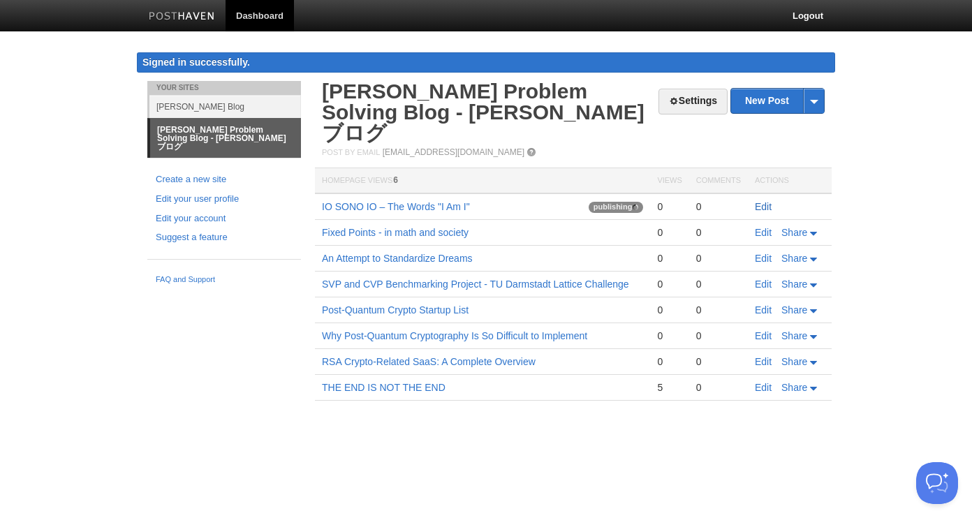
click at [765, 201] on link "Edit" at bounding box center [763, 206] width 17 height 11
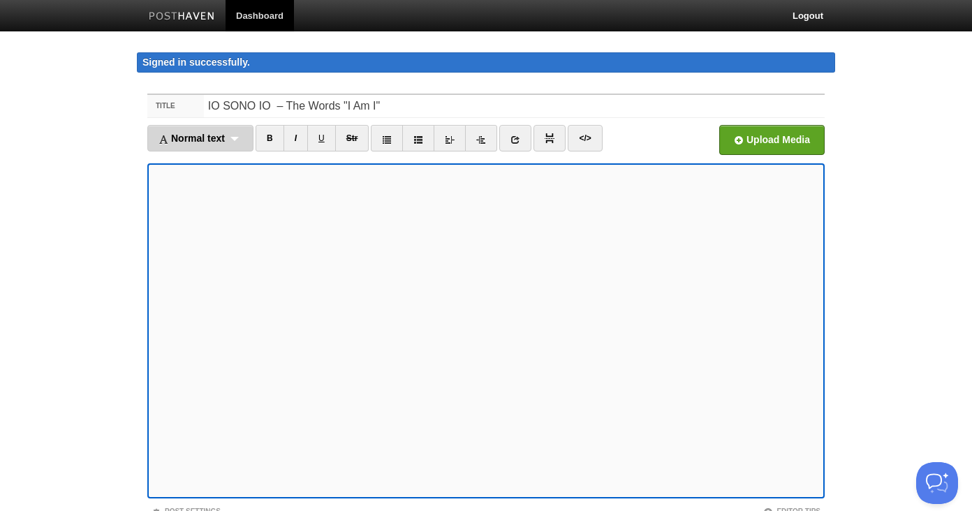
click at [237, 136] on div "Normal text Normal text Heading 1 Heading 2 Heading 3" at bounding box center [200, 138] width 106 height 27
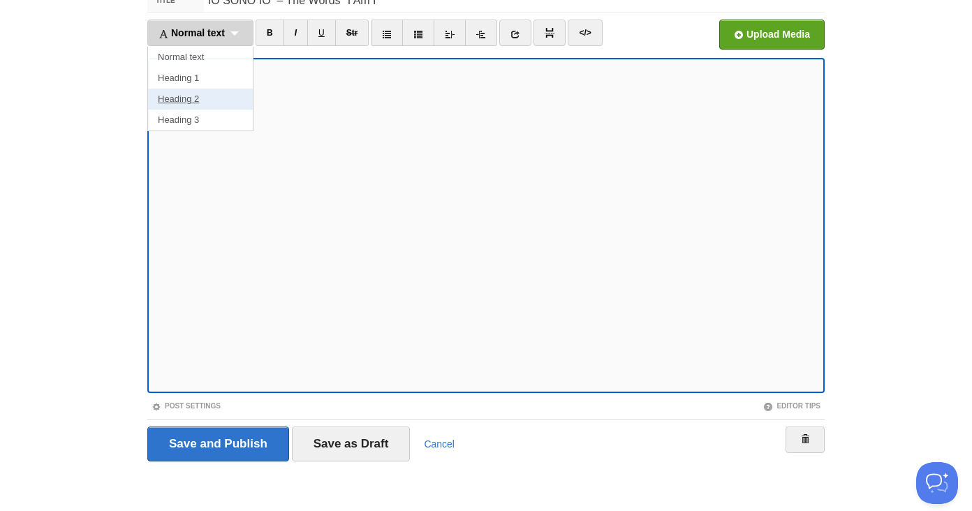
scroll to position [108, 0]
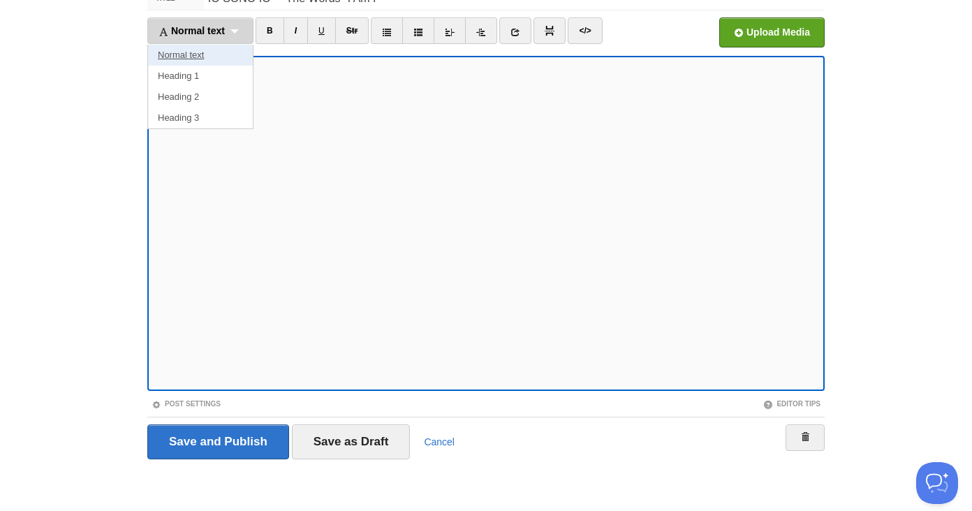
click at [213, 54] on link "Normal text" at bounding box center [200, 55] width 105 height 21
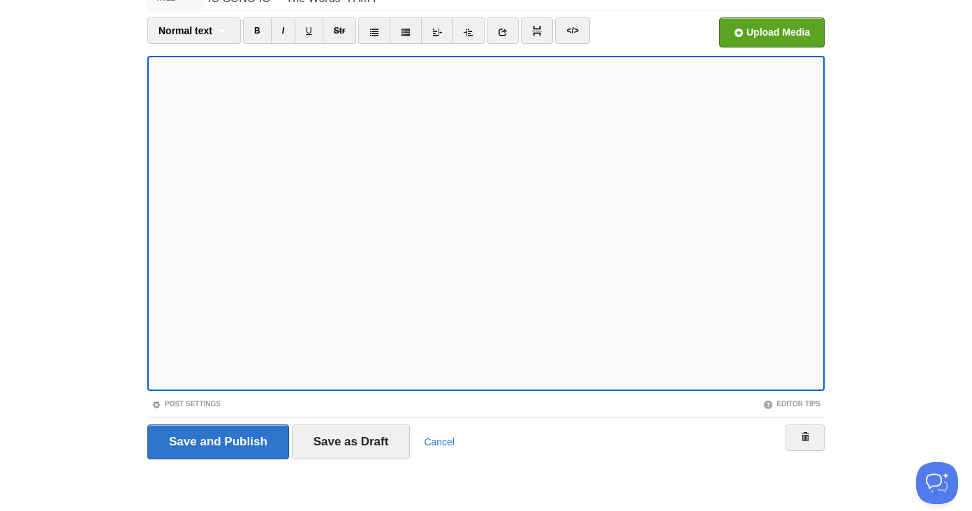
scroll to position [0, 0]
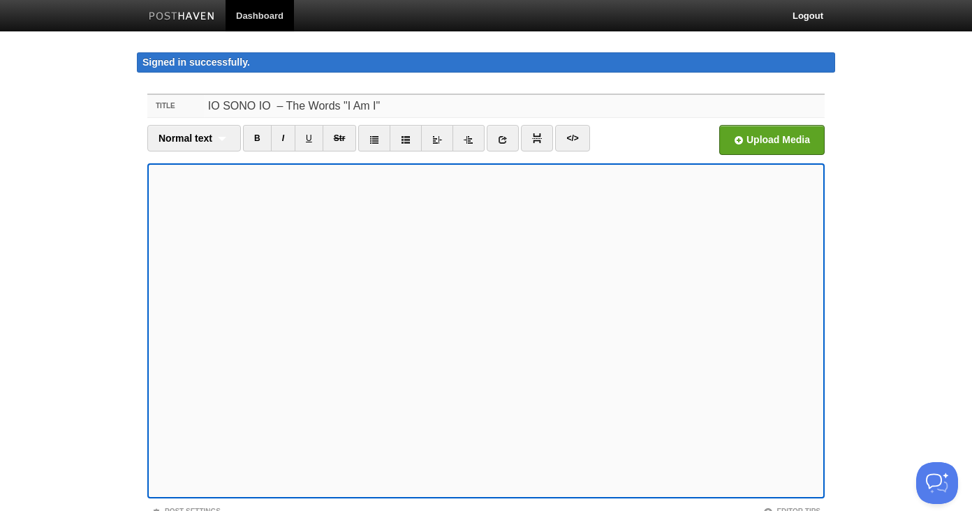
click at [367, 110] on input "IO SONO IO – The Words "I Am I"" at bounding box center [514, 106] width 621 height 22
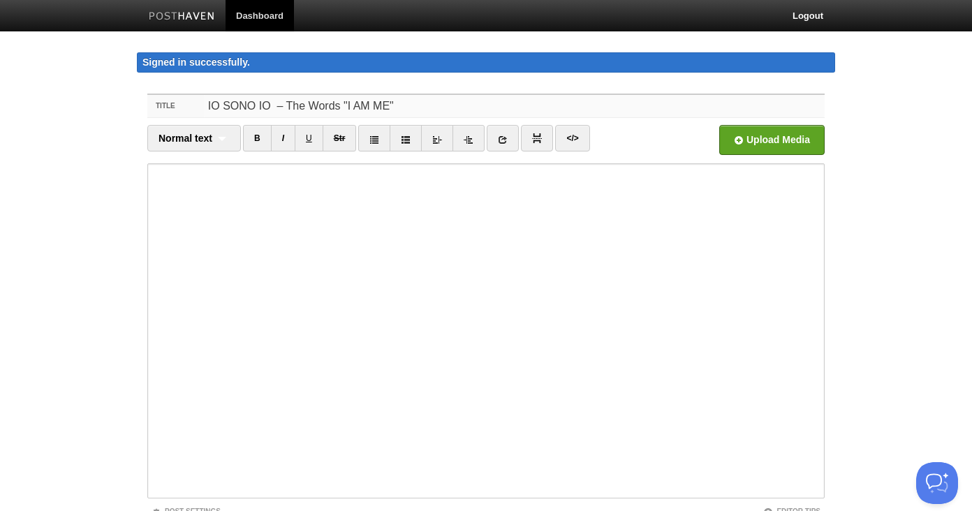
scroll to position [108, 0]
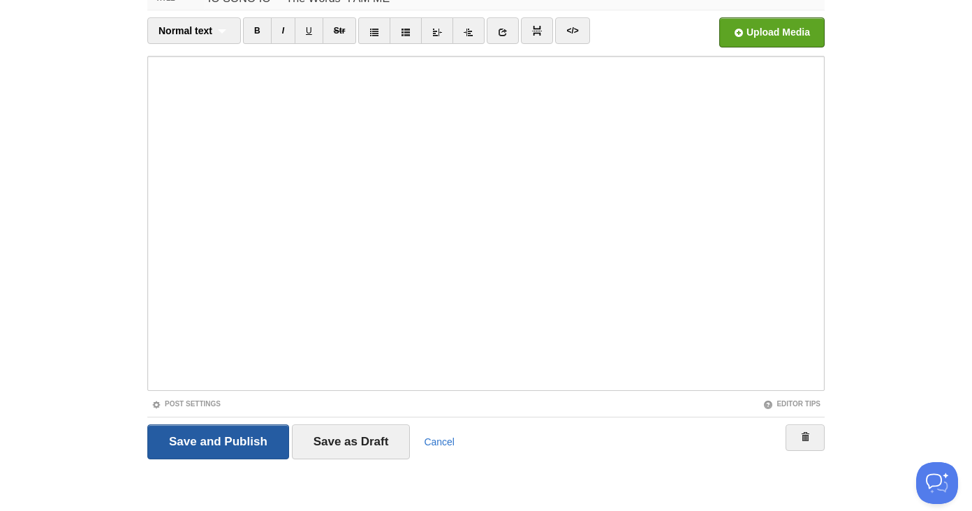
type input "IO SONO IO – The Words "I AM ME""
click at [220, 447] on input "Save and Publish" at bounding box center [218, 442] width 142 height 35
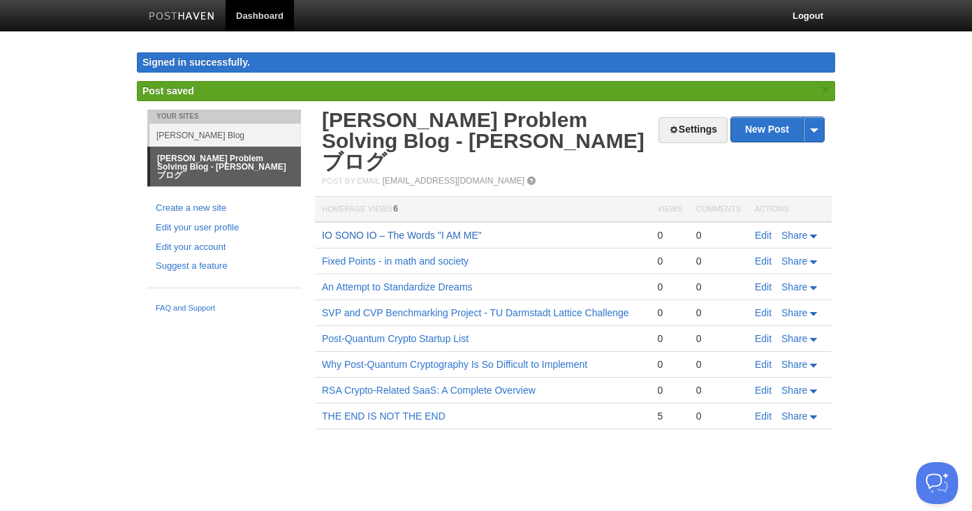
click at [453, 230] on link "IO SONO IO – The Words "I AM ME"" at bounding box center [402, 235] width 160 height 11
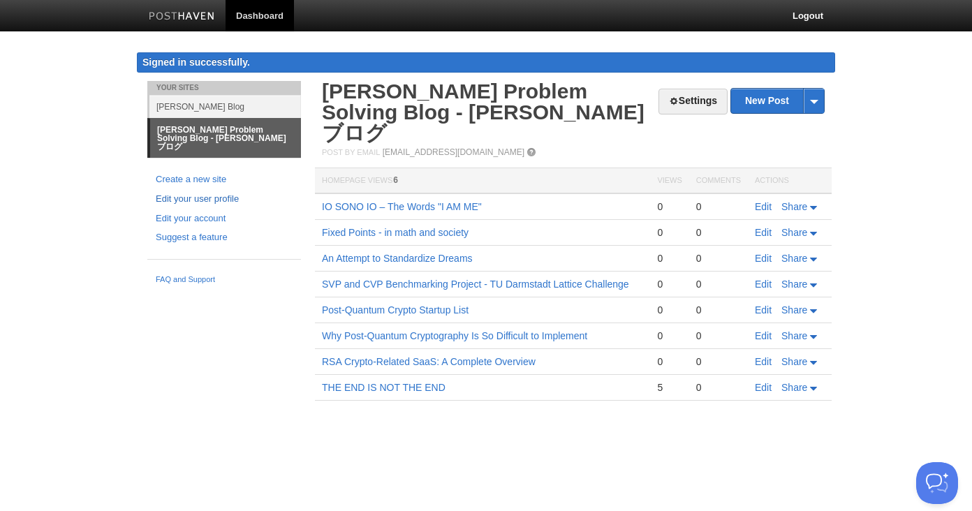
click at [224, 192] on link "Edit your user profile" at bounding box center [224, 199] width 137 height 15
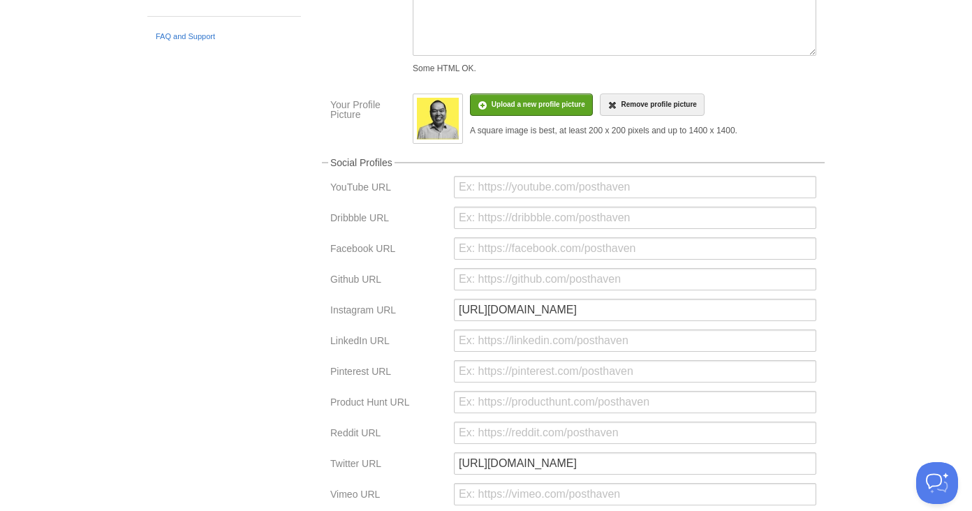
scroll to position [354, 0]
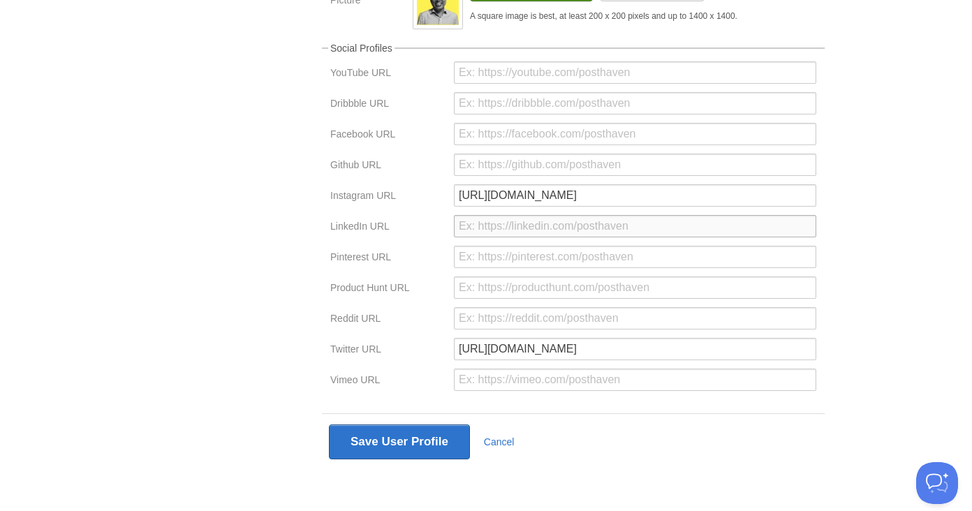
click at [491, 227] on input "url" at bounding box center [635, 226] width 363 height 22
paste input "[URL][DOMAIN_NAME]"
type input "[URL][DOMAIN_NAME]"
click at [923, 189] on body "Dashboard Logout Signed in successfully. Signed in successfully. × Updated site…" at bounding box center [486, 81] width 972 height 861
click at [503, 133] on input "url" at bounding box center [635, 134] width 363 height 22
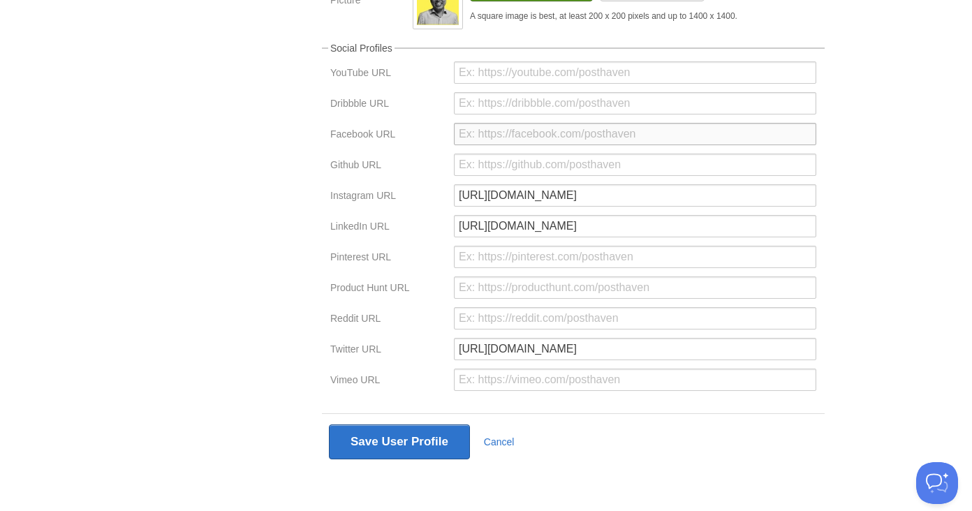
paste input "[URL][DOMAIN_NAME][DOMAIN_NAME]"
type input "[URL][DOMAIN_NAME][DOMAIN_NAME]"
click at [507, 165] on input "url" at bounding box center [635, 165] width 363 height 22
paste input "[URL][DOMAIN_NAME]"
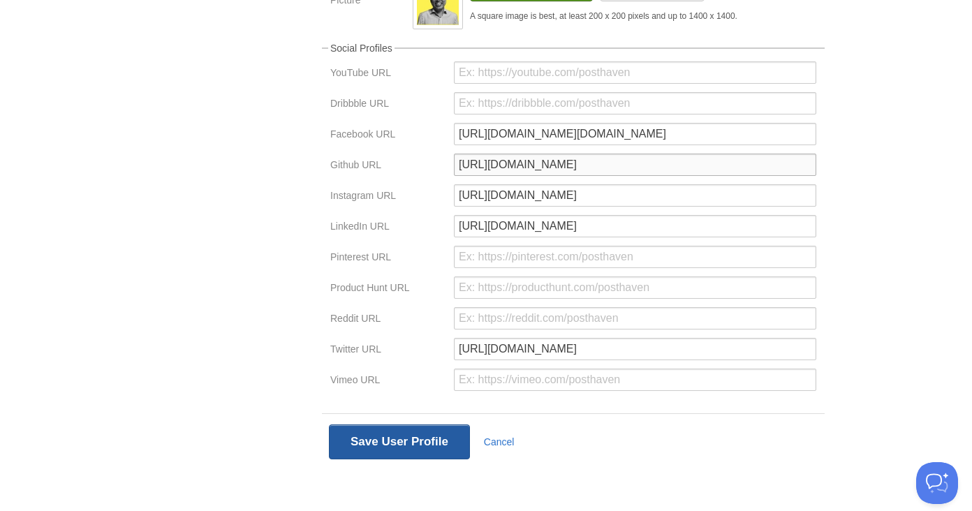
type input "[URL][DOMAIN_NAME]"
click at [422, 446] on button "Save User Profile" at bounding box center [399, 442] width 141 height 35
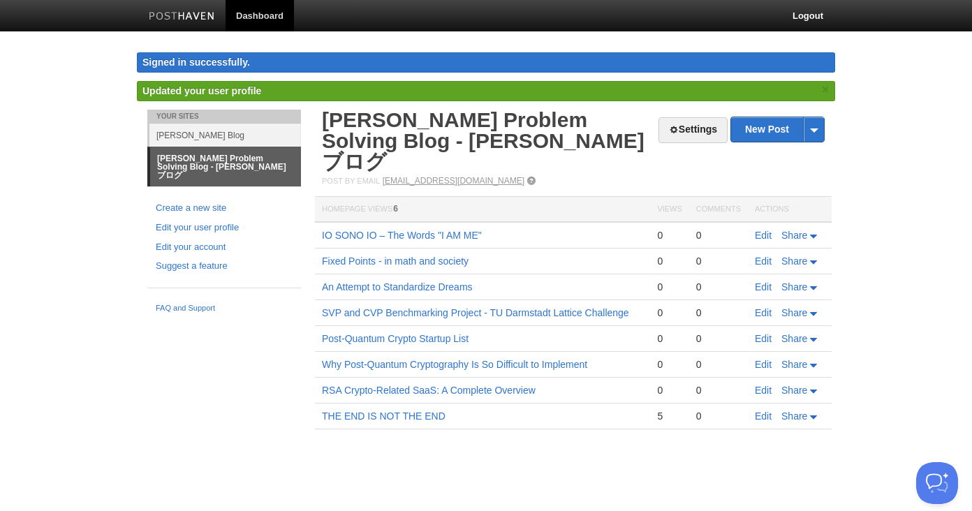
click at [438, 176] on link "[EMAIL_ADDRESS][DOMAIN_NAME]" at bounding box center [454, 181] width 142 height 10
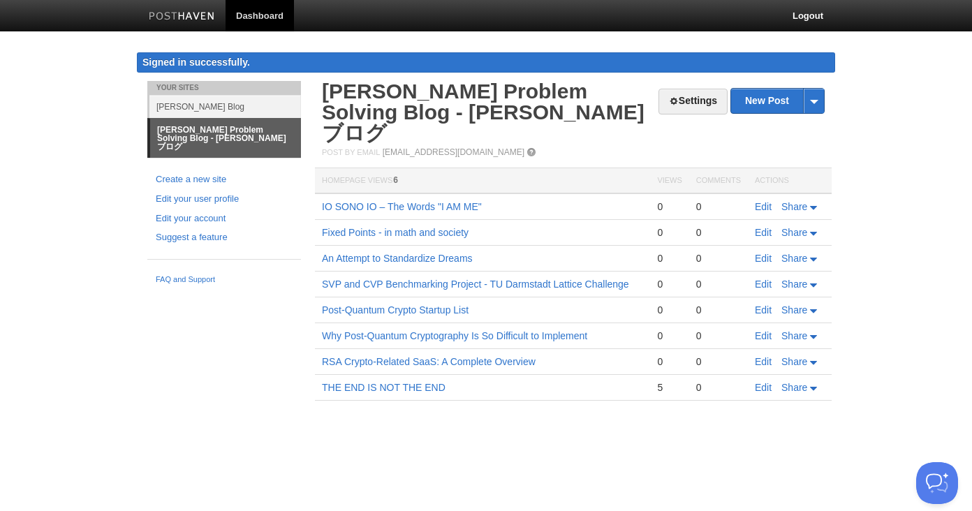
click at [249, 126] on link "[PERSON_NAME] Problem Solving Blog - [PERSON_NAME]ブログ" at bounding box center [225, 138] width 151 height 39
click at [902, 302] on body "Dashboard Logout Signed in successfully. Signed in successfully. × Updated site…" at bounding box center [486, 221] width 972 height 442
click at [254, 131] on link "[PERSON_NAME] Problem Solving Blog - [PERSON_NAME]ブログ" at bounding box center [225, 138] width 151 height 39
click at [194, 106] on link "[PERSON_NAME] Blog" at bounding box center [225, 106] width 152 height 23
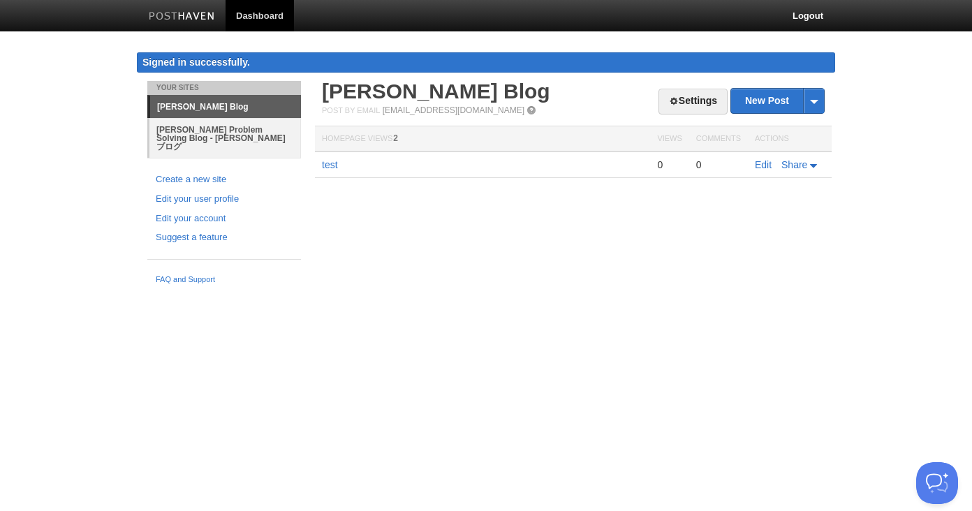
click at [230, 127] on link "[PERSON_NAME] Problem Solving Blog - [PERSON_NAME]ブログ" at bounding box center [225, 138] width 152 height 40
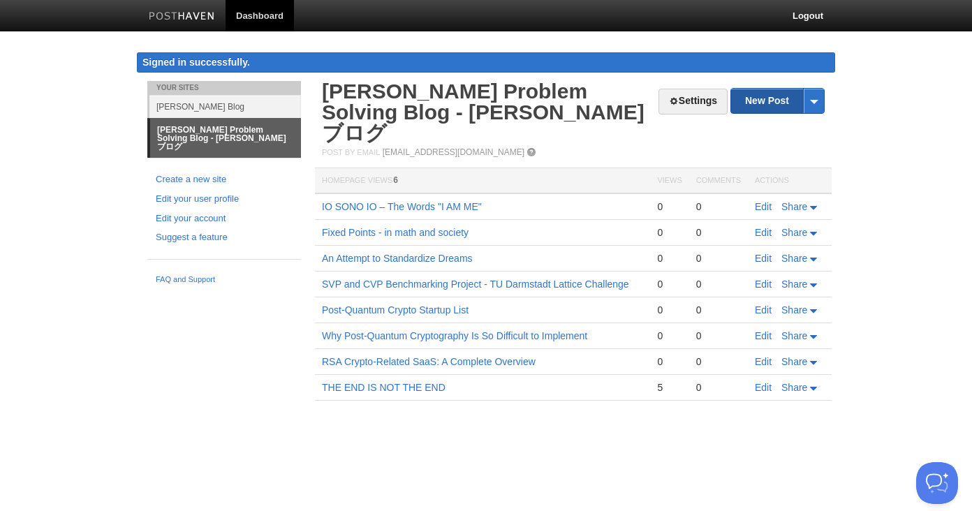
click at [769, 105] on link "New Post" at bounding box center [777, 101] width 93 height 24
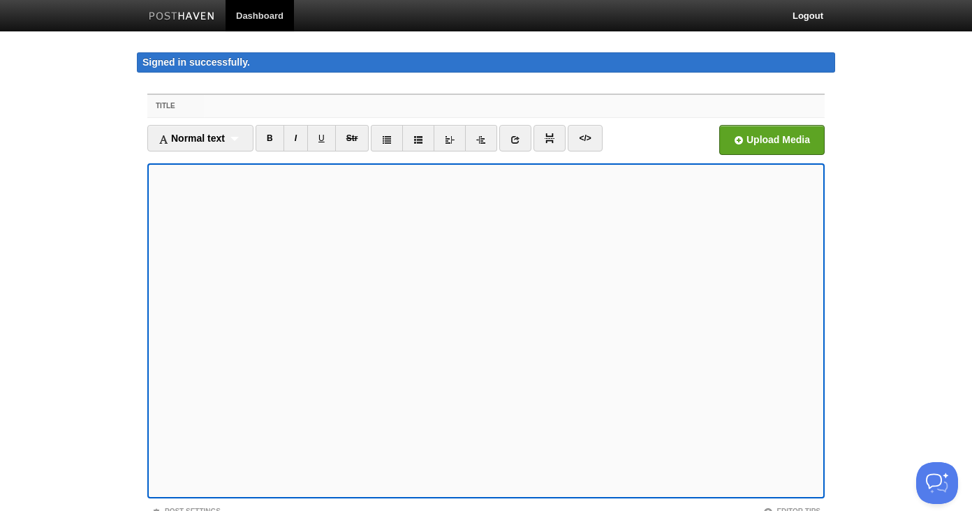
click at [248, 109] on input "Title" at bounding box center [514, 106] width 621 height 22
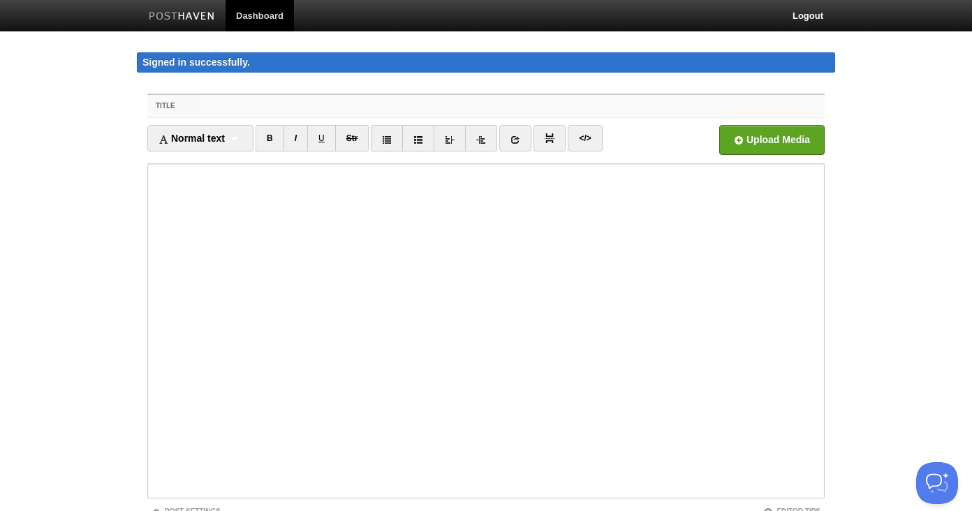
paste input "The Complete Guide to International IT, Security, and Project Management Certif…"
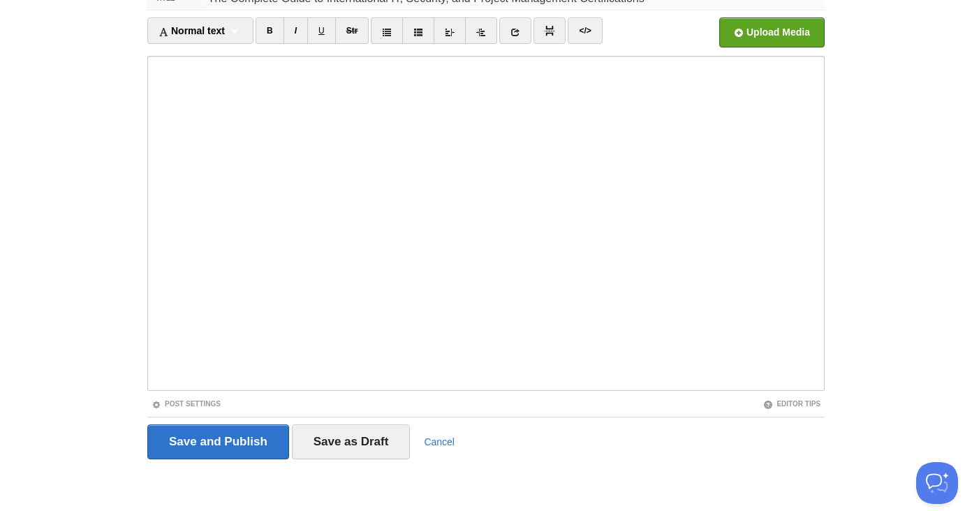
type input "The Complete Guide to International IT, Security, and Project Management Certif…"
click at [215, 471] on div "Title The Complete Guide to International IT, Security, and Project Management …" at bounding box center [486, 242] width 698 height 539
click at [242, 449] on input "Save and Publish" at bounding box center [218, 442] width 142 height 35
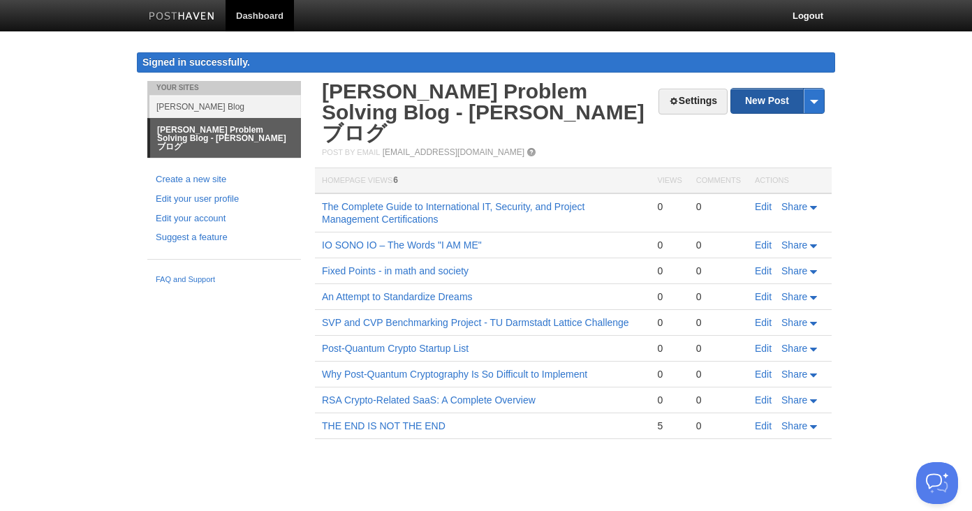
click at [766, 98] on link "New Post" at bounding box center [777, 101] width 93 height 24
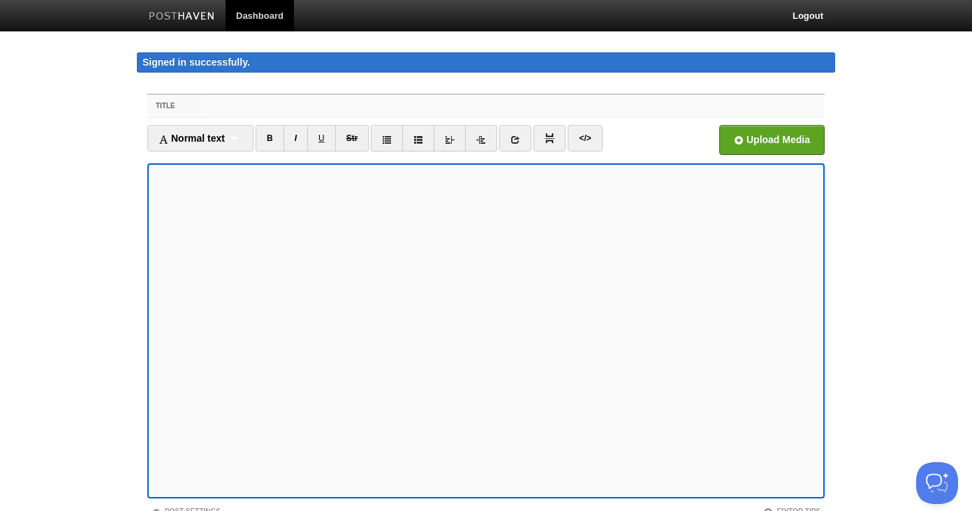
click at [271, 112] on input "Title" at bounding box center [514, 106] width 621 height 22
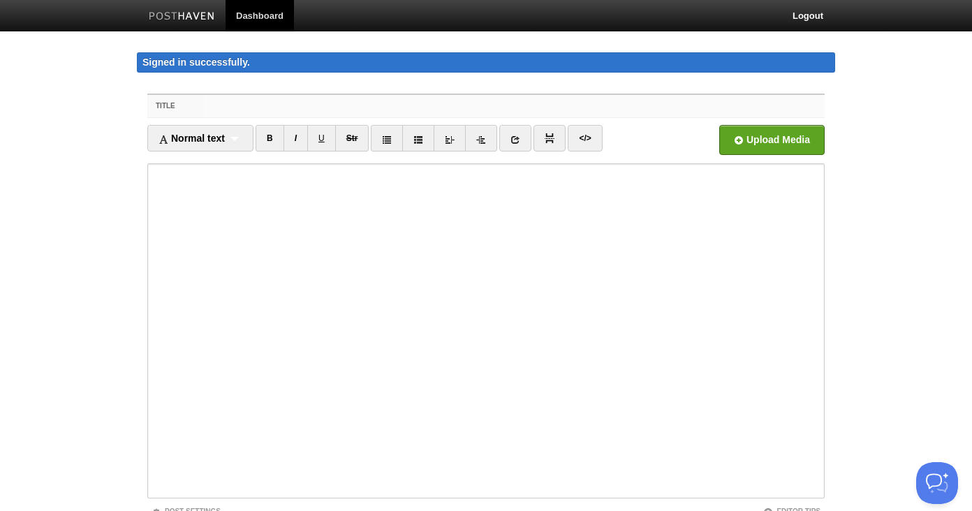
paste input "A Cybersecurity Picture Book – For Middle Schoolers and Little Kids"
click at [329, 101] on input "A Cybersecurity Picture Book – For Middle Schoolers and Little Kids" at bounding box center [514, 106] width 621 height 22
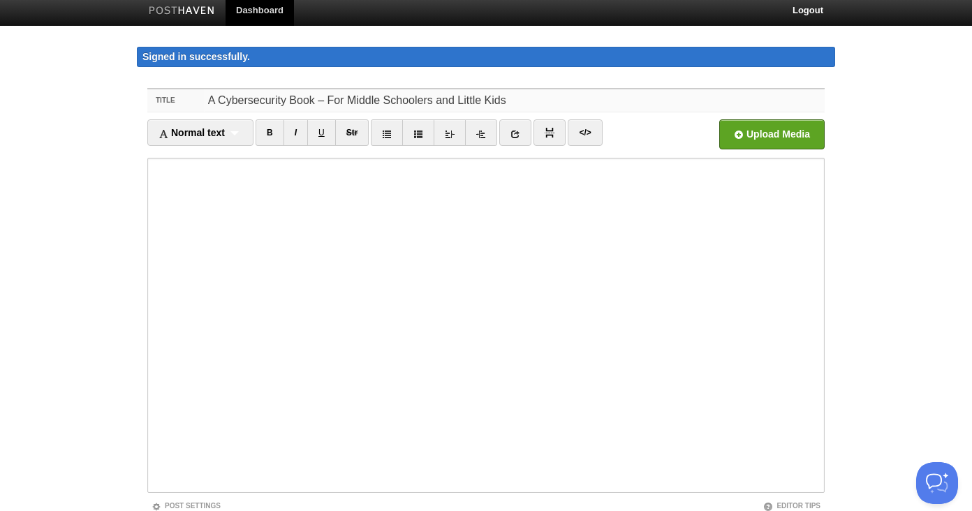
scroll to position [108, 0]
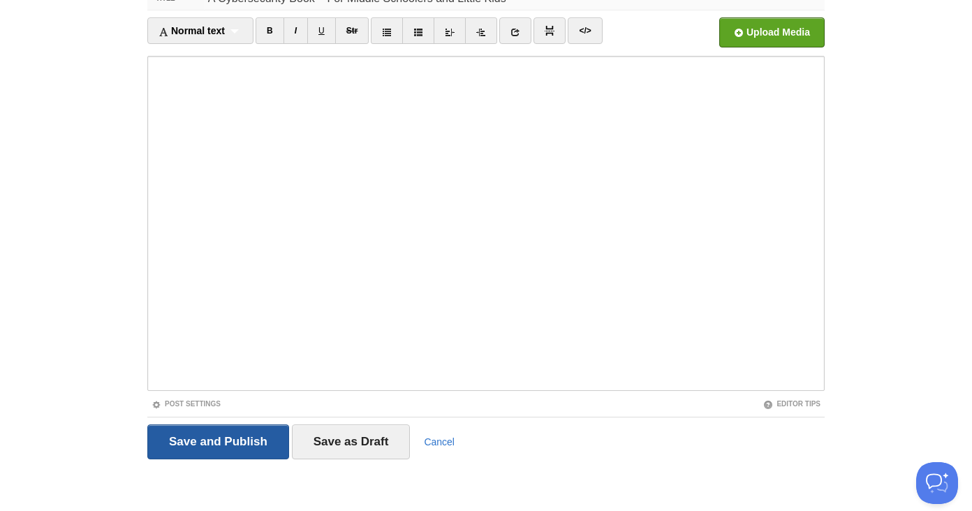
type input "A Cybersecurity Book – For Middle Schoolers and Little Kids"
click at [233, 441] on input "Save and Publish" at bounding box center [218, 442] width 142 height 35
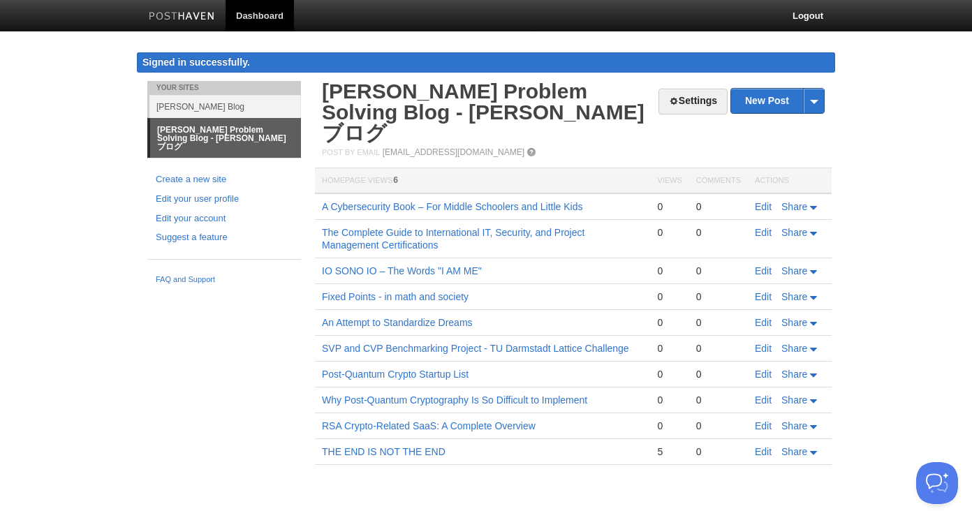
click at [239, 129] on link "[PERSON_NAME] Problem Solving Blog - [PERSON_NAME]ブログ" at bounding box center [225, 138] width 151 height 39
click at [186, 131] on link "[PERSON_NAME] Problem Solving Blog - [PERSON_NAME]ブログ" at bounding box center [225, 138] width 151 height 39
click at [194, 134] on link "[PERSON_NAME] Problem Solving Blog - [PERSON_NAME]ブログ" at bounding box center [225, 138] width 151 height 39
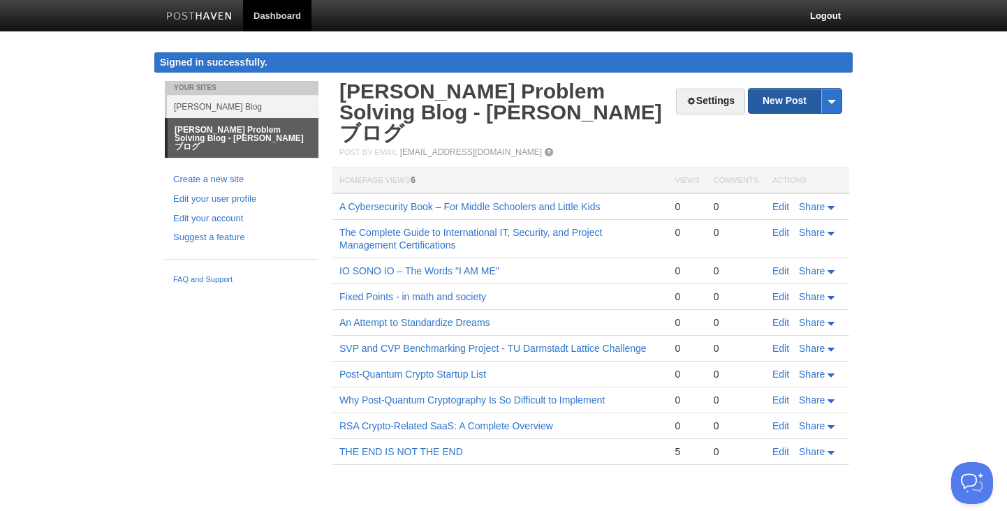
click at [786, 102] on link "New Post" at bounding box center [795, 101] width 93 height 24
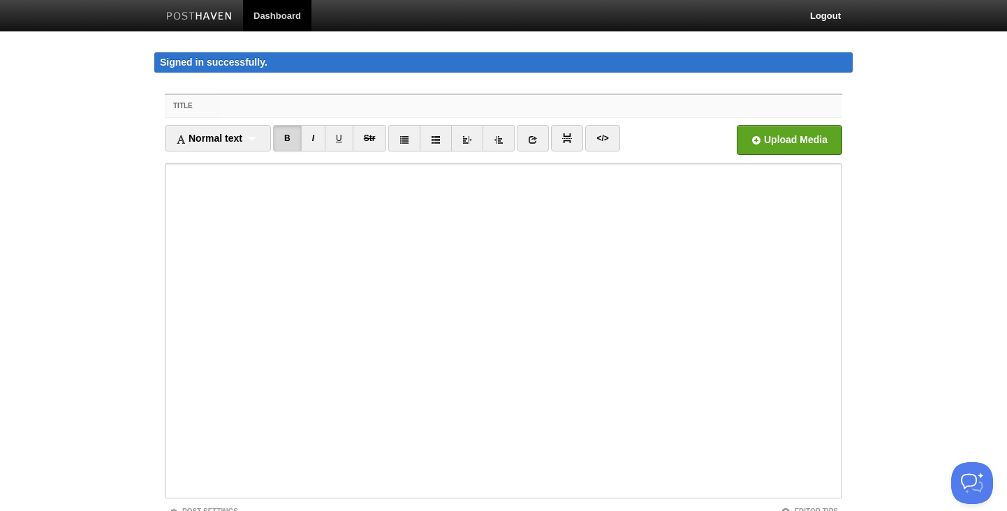
click at [430, 112] on input "Title" at bounding box center [531, 106] width 621 height 22
paste input "Adoption Barriers in Early RSA Cryptography: A Multi-Layer Analysis ([DATE]-[DA…"
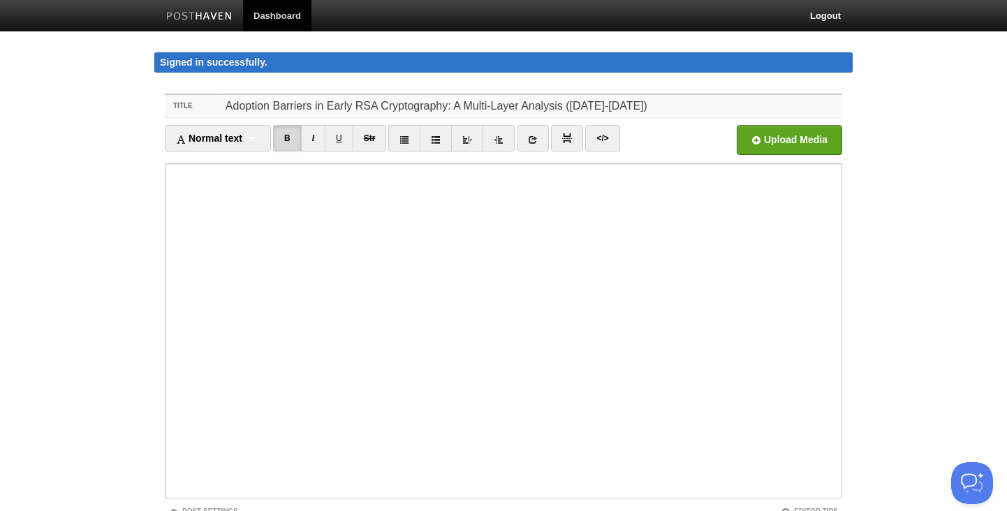
scroll to position [108, 0]
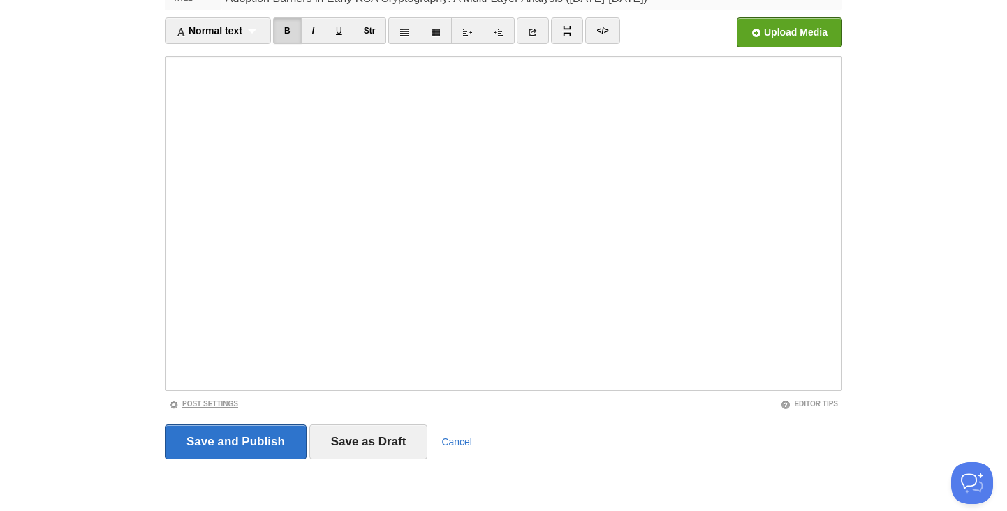
type input "Adoption Barriers in Early RSA Cryptography: A Multi-Layer Analysis ([DATE]-[DA…"
click at [223, 406] on link "Post Settings" at bounding box center [203, 404] width 69 height 8
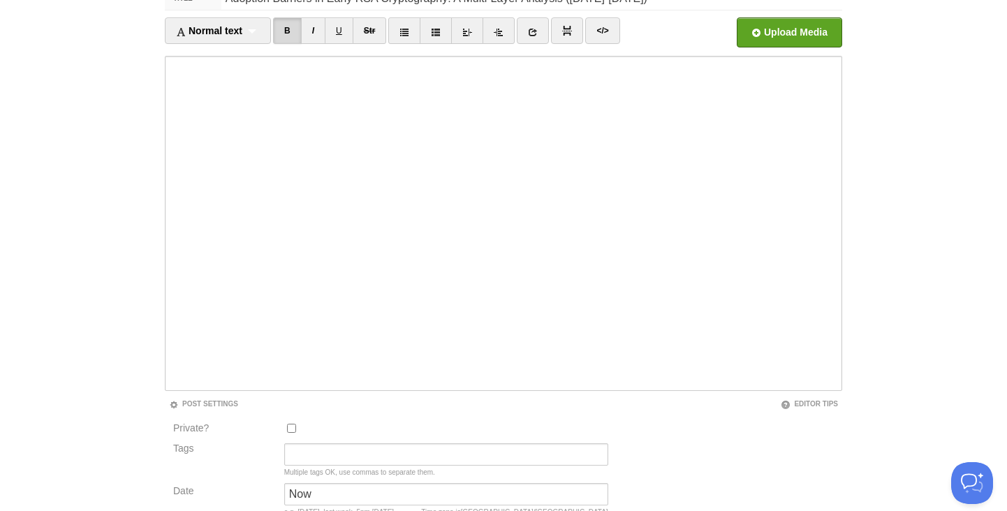
scroll to position [265, 0]
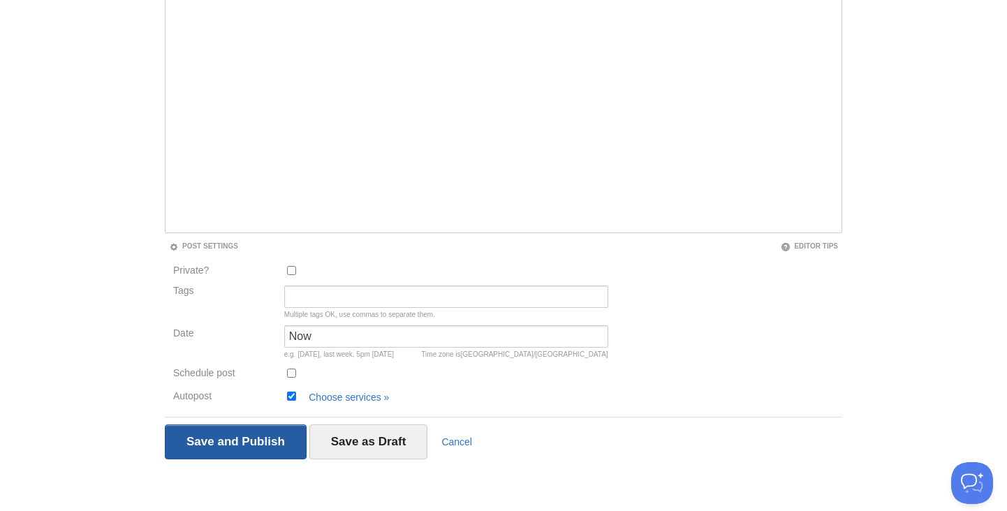
click at [248, 449] on input "Save and Publish" at bounding box center [236, 442] width 142 height 35
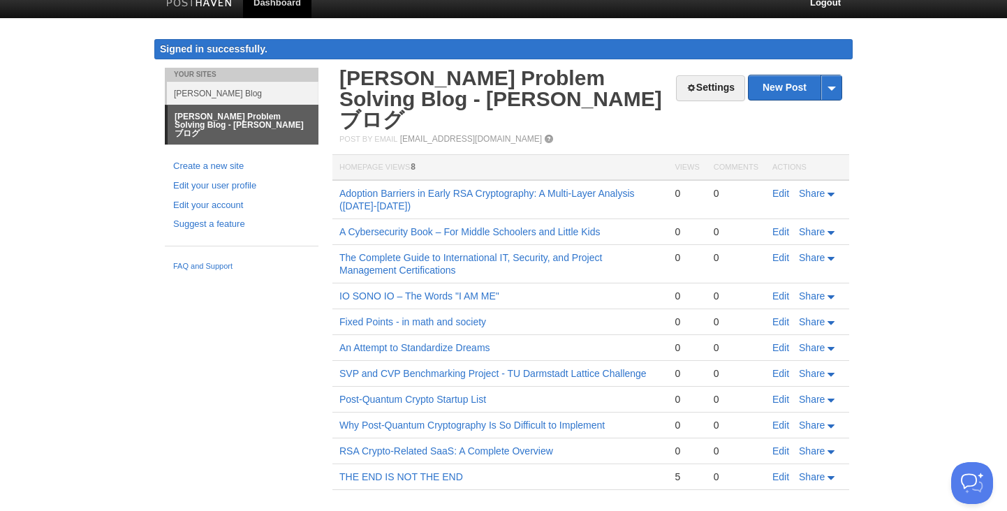
scroll to position [13, 0]
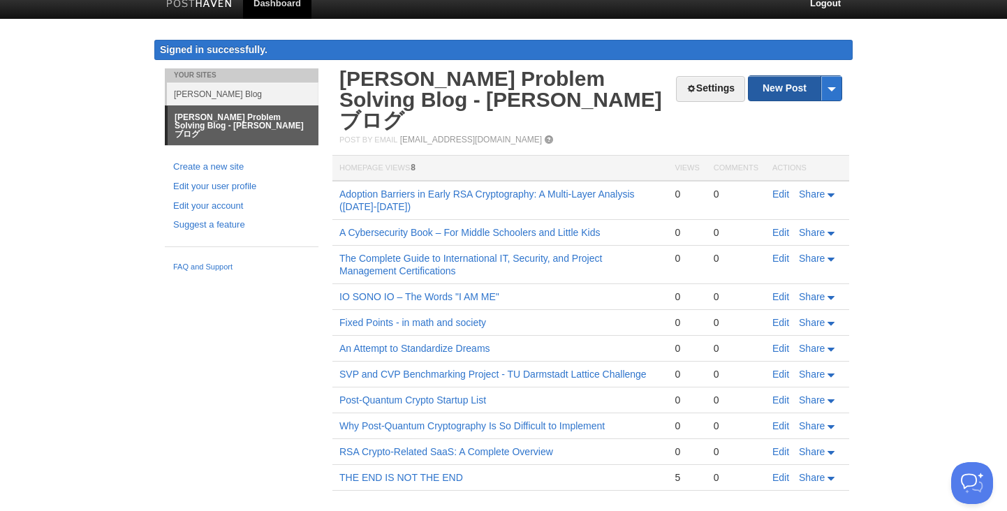
click at [794, 90] on link "New Post" at bounding box center [795, 88] width 93 height 24
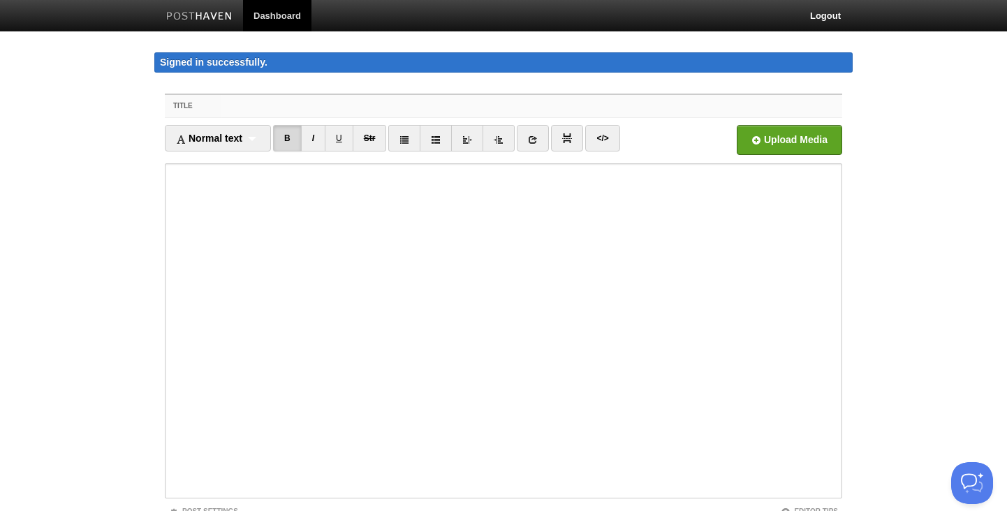
click at [300, 103] on input "Title" at bounding box center [531, 106] width 621 height 22
paste input "Who Solved What: The RSA Bottleneck Breakthroughs"
click at [523, 106] on input "Who Solved What: The RSA Bottleneck Breakthroughs in the history" at bounding box center [531, 106] width 621 height 22
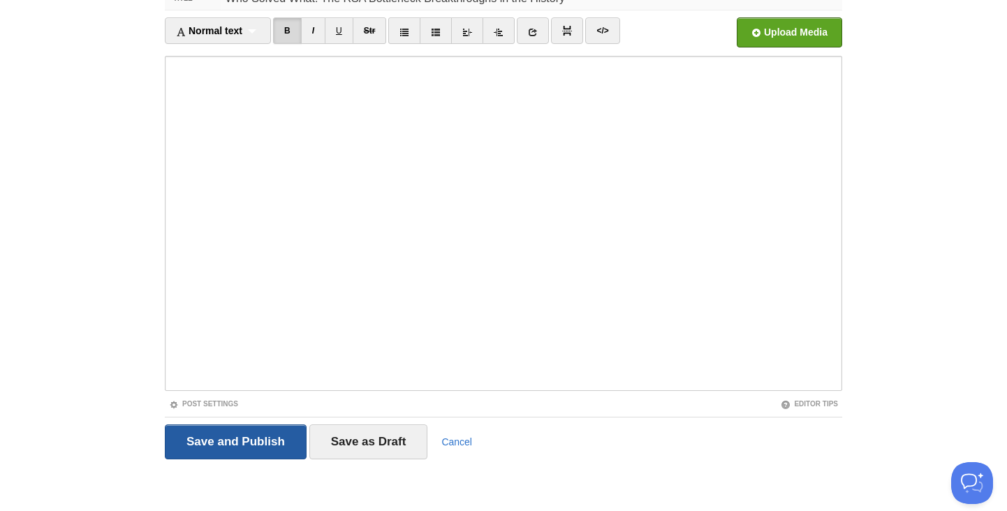
type input "Who Solved What: The RSA Bottleneck Breakthroughs in the History"
click at [242, 437] on input "Save and Publish" at bounding box center [236, 442] width 142 height 35
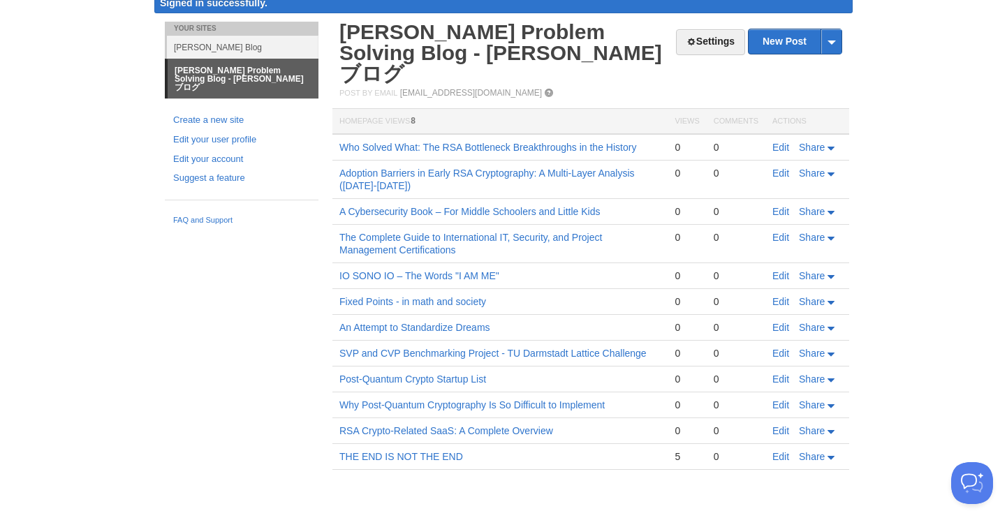
scroll to position [38, 0]
